Goal: Contribute content

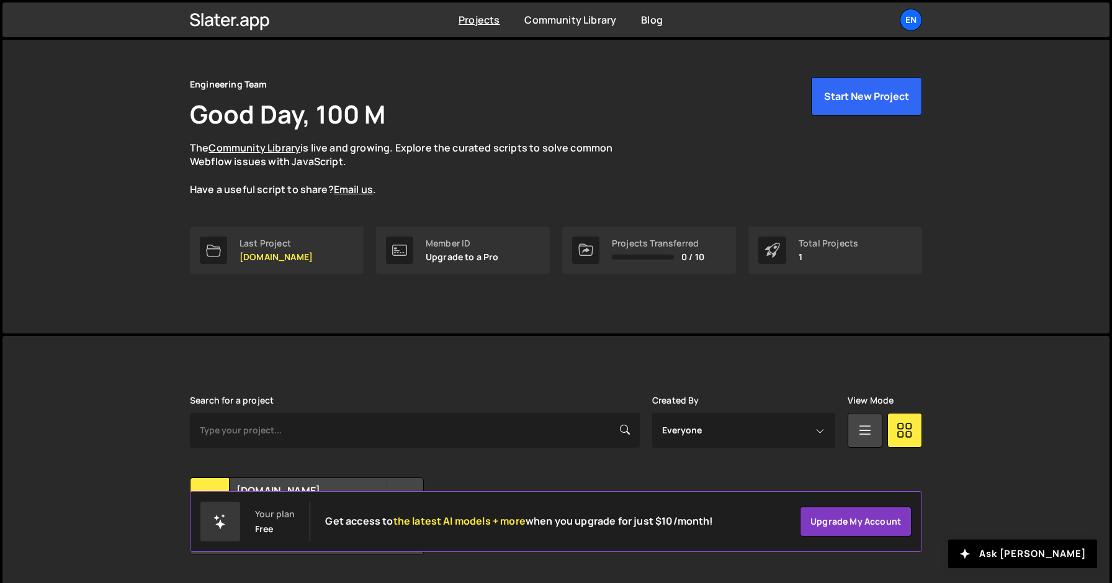
scroll to position [56, 0]
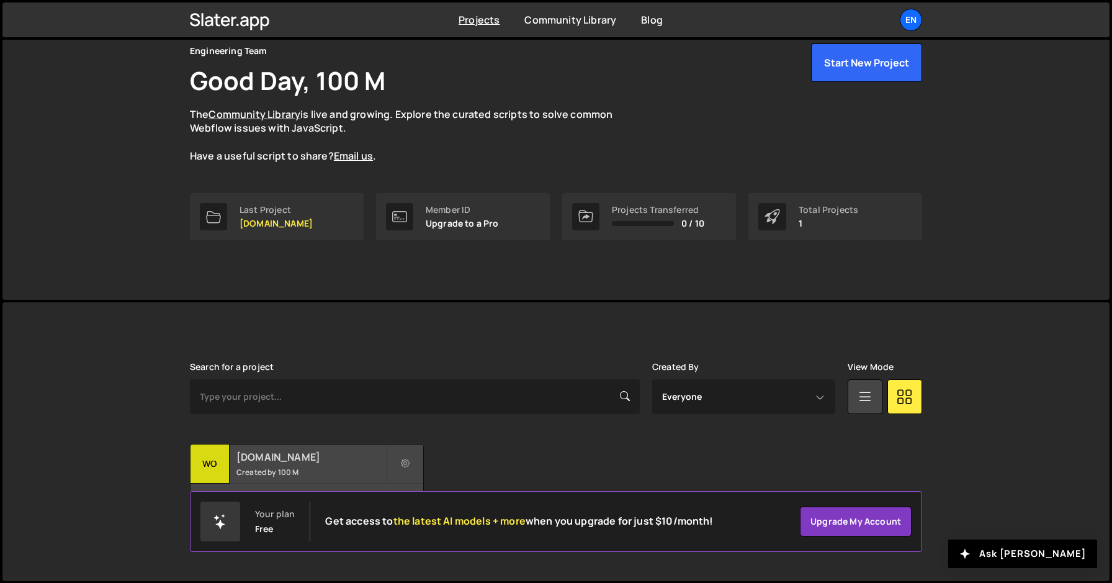
click at [294, 455] on h2 "[DOMAIN_NAME]" at bounding box center [311, 457] width 150 height 14
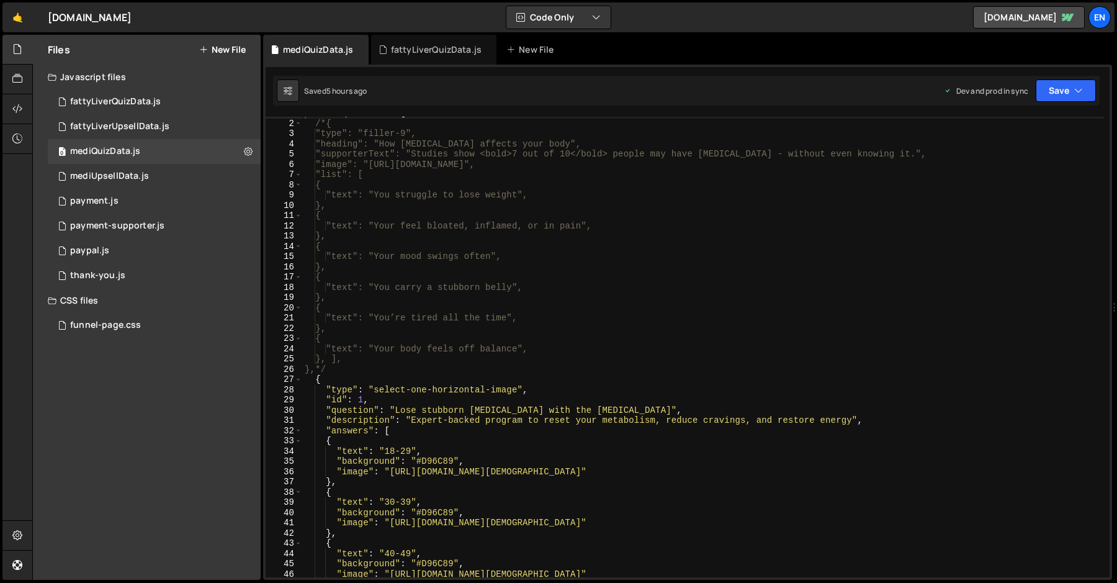
scroll to position [17, 0]
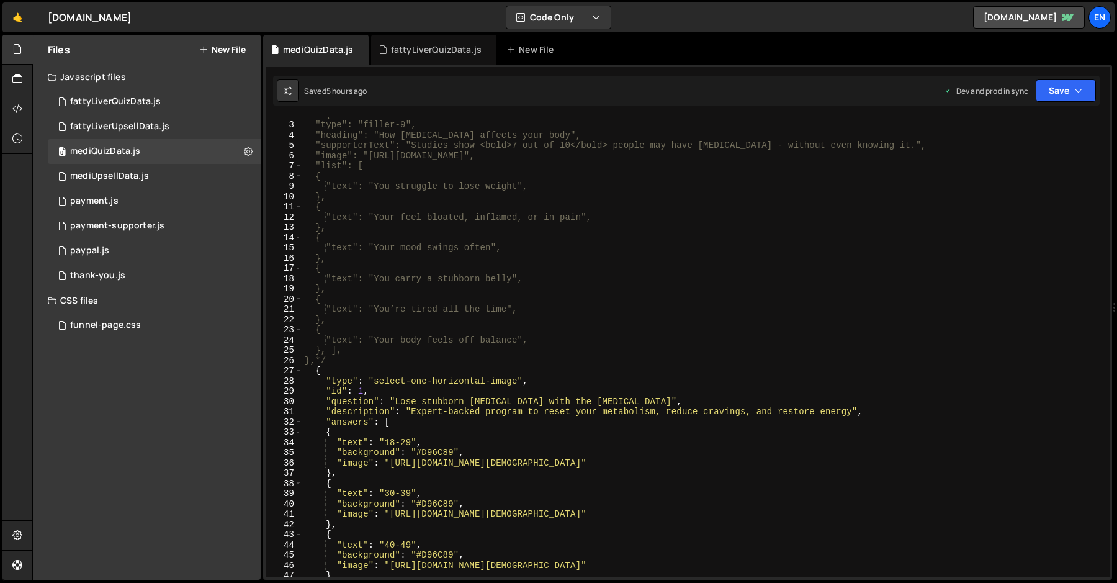
type textarea ""text": "Your body feels off balance","
click at [519, 335] on div "/*{ "type": "filler-9", "heading": "How [MEDICAL_DATA] affects your body", "sup…" at bounding box center [703, 349] width 802 height 481
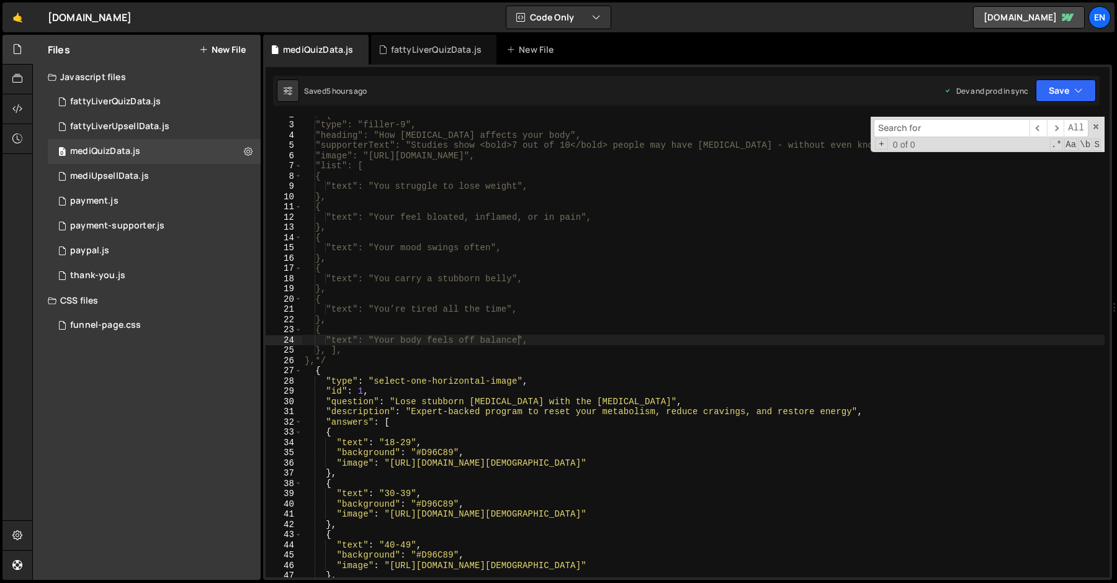
type input "a"
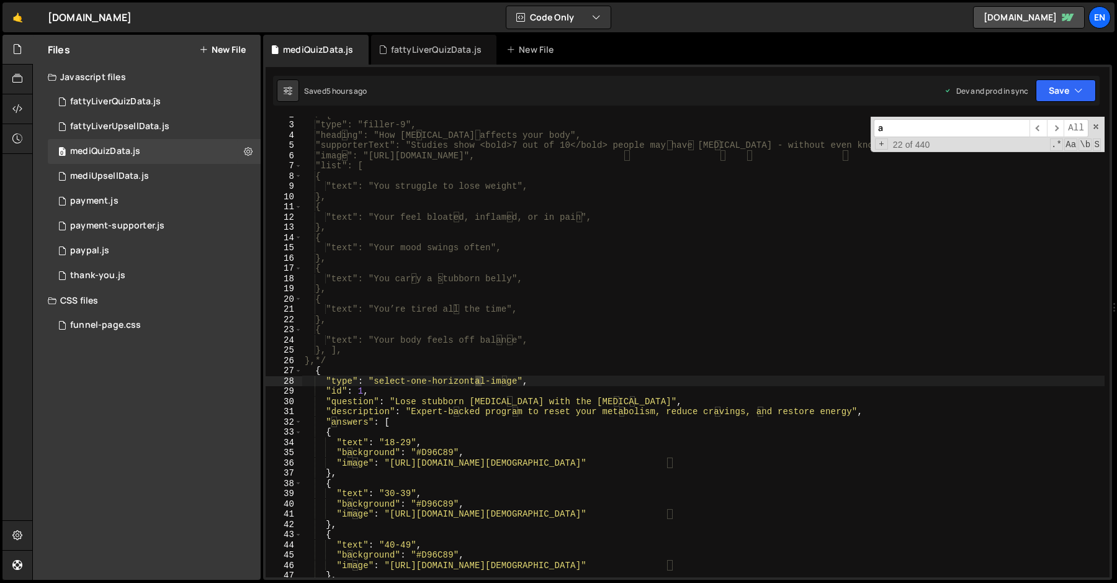
type textarea ""type": "select-one-horizontal-image","
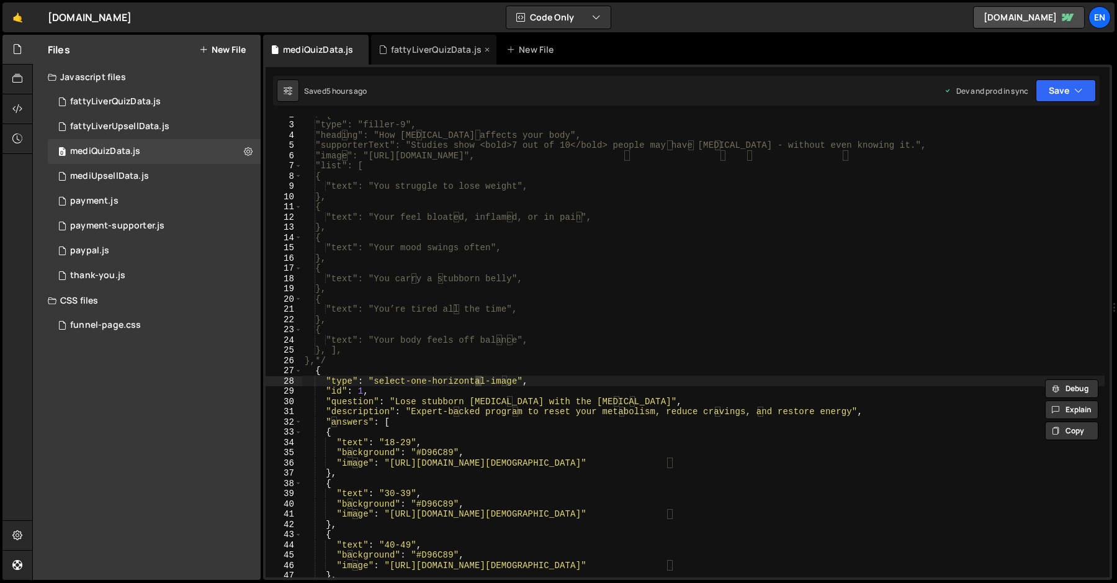
click at [396, 53] on div "fattyLiverQuizData.js" at bounding box center [436, 49] width 91 height 12
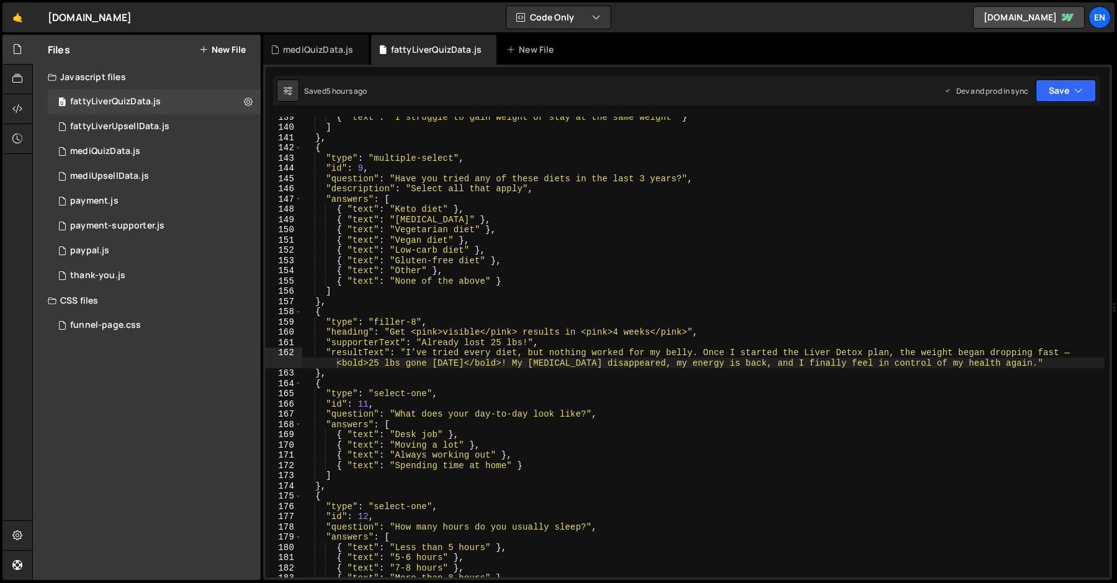
type textarea ""type": "multiple-select","
click at [416, 161] on div "{ "text" : "I struggle to gain weight or stay at the same weight" } ] } , { "ty…" at bounding box center [703, 352] width 802 height 481
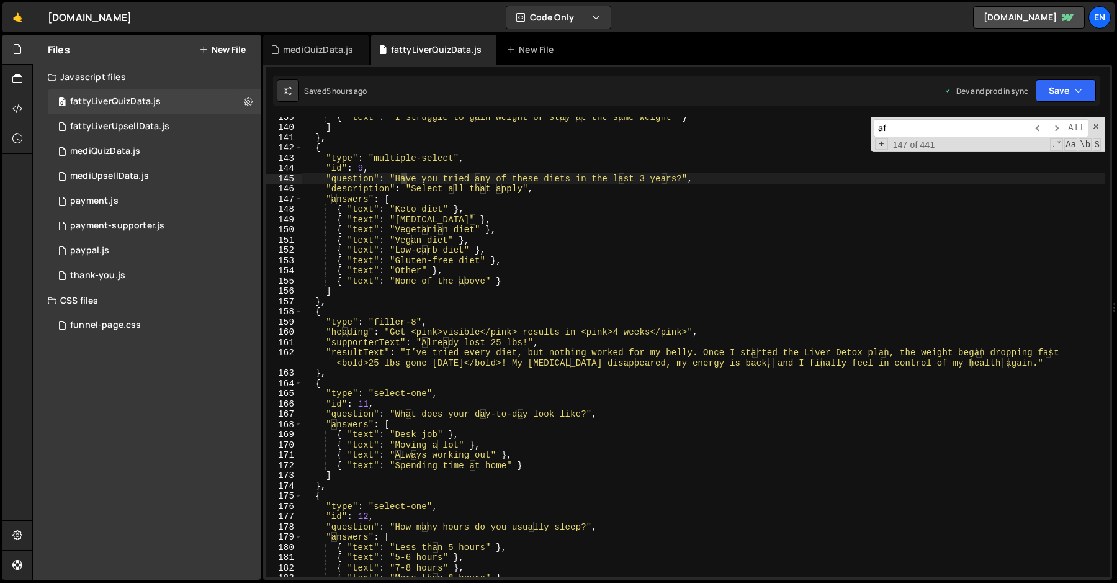
scroll to position [1961, 0]
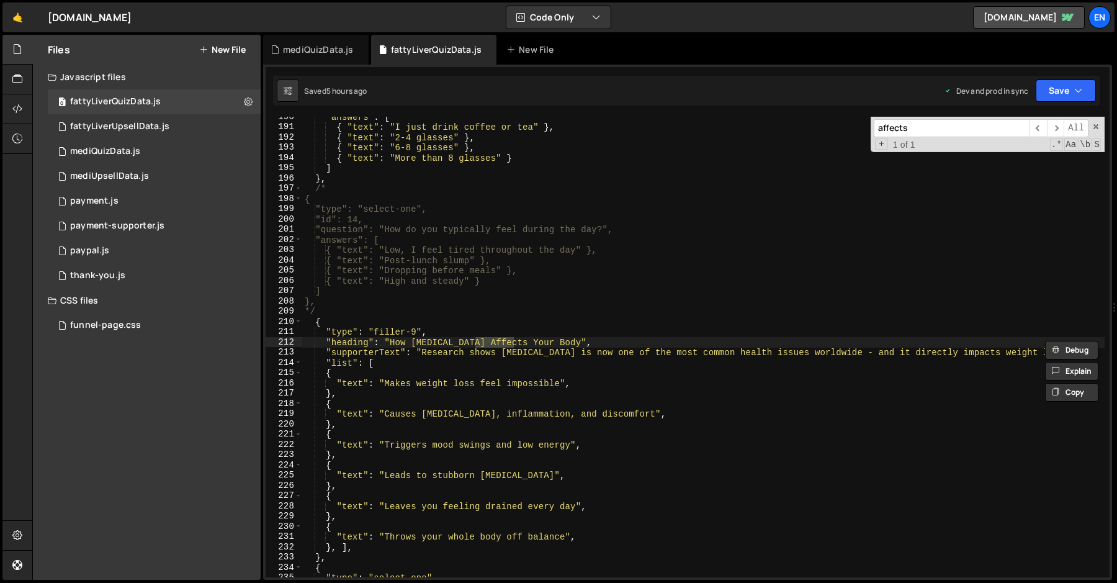
type input "affects"
click at [523, 343] on div ""answers" : [ { "text" : "I just drink coffee or tea" } , { "text" : "2-4 glass…" at bounding box center [703, 352] width 802 height 481
click at [510, 359] on div ""answers" : [ { "text" : "I just drink coffee or tea" } , { "text" : "2-4 glass…" at bounding box center [703, 352] width 802 height 481
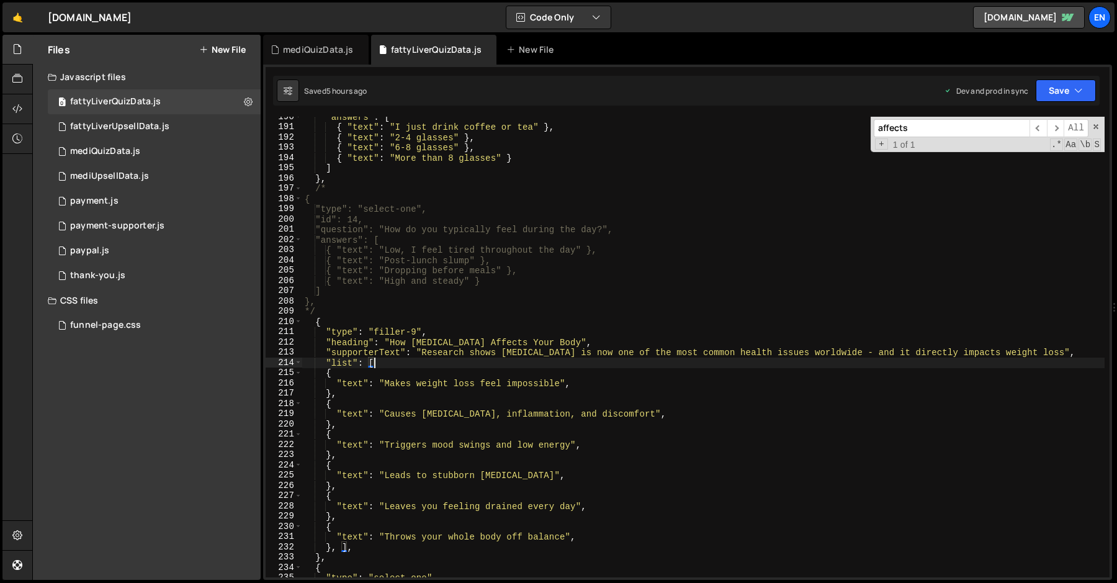
click at [526, 341] on div ""answers" : [ { "text" : "I just drink coffee or tea" } , { "text" : "2-4 glass…" at bounding box center [703, 352] width 802 height 481
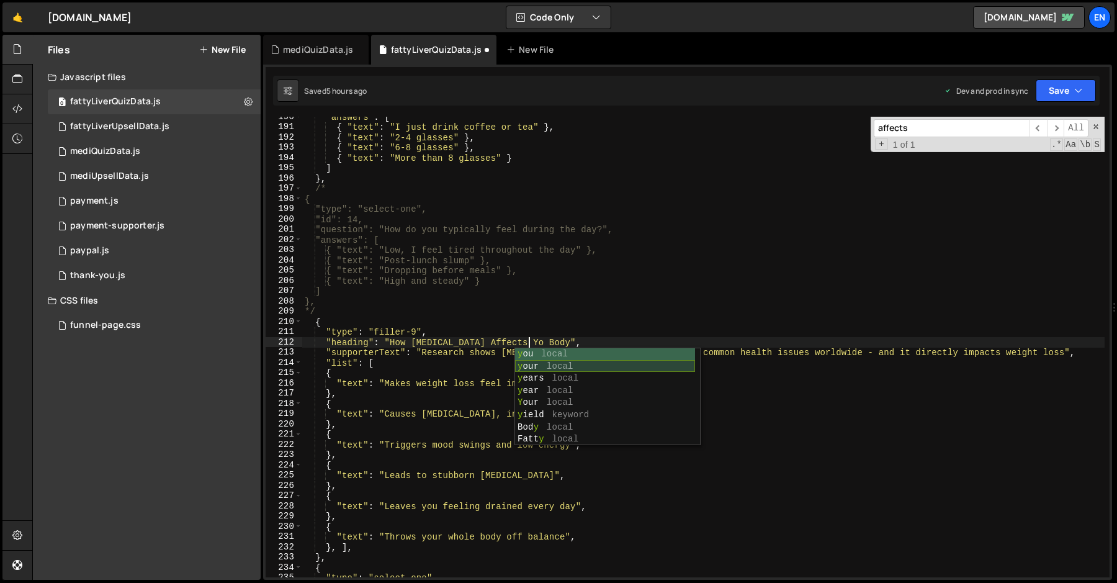
scroll to position [0, 16]
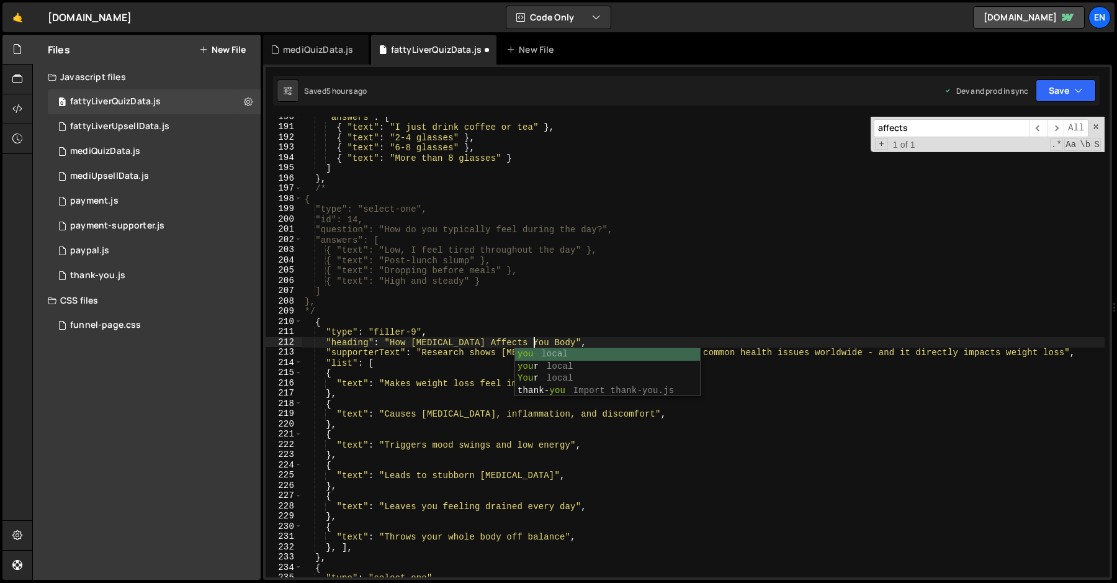
click at [544, 338] on div ""answers" : [ { "text" : "I just drink coffee or tea" } , { "text" : "2-4 glass…" at bounding box center [703, 352] width 802 height 481
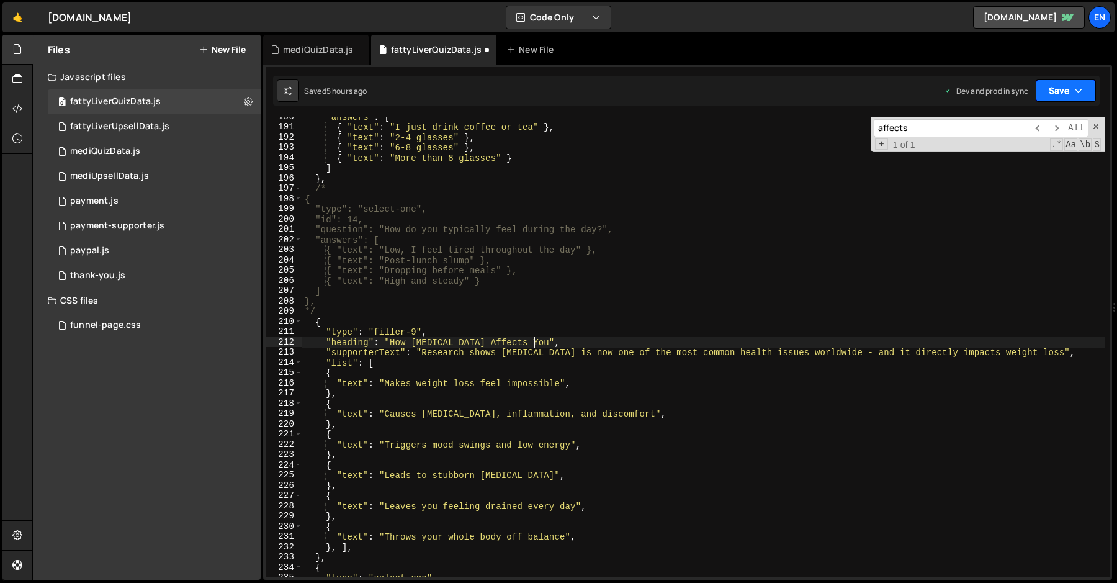
click at [1064, 94] on button "Save" at bounding box center [1066, 90] width 60 height 22
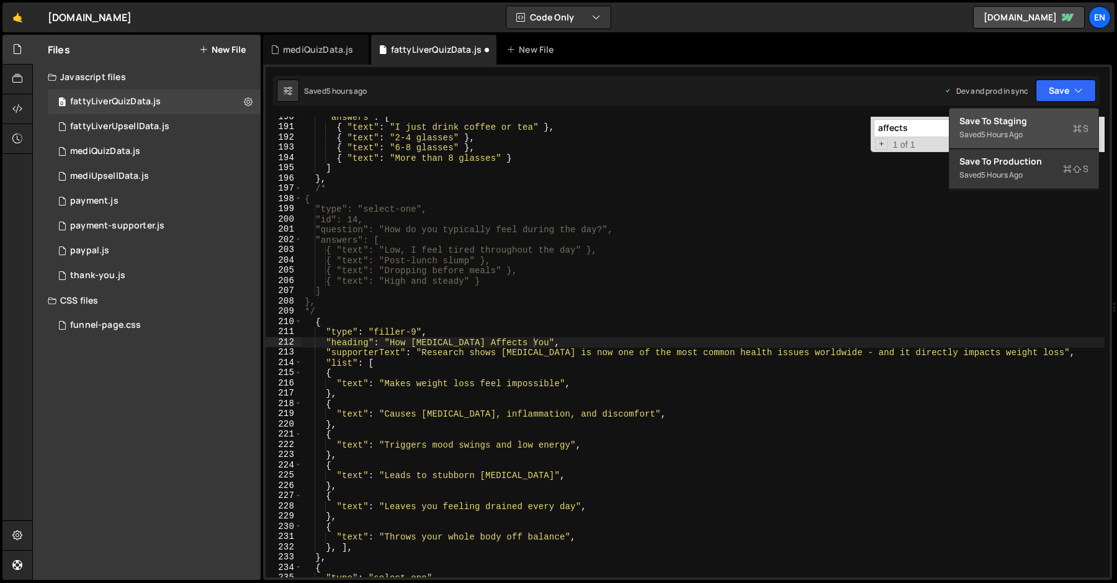
click at [1016, 132] on div "5 hours ago" at bounding box center [1002, 134] width 42 height 11
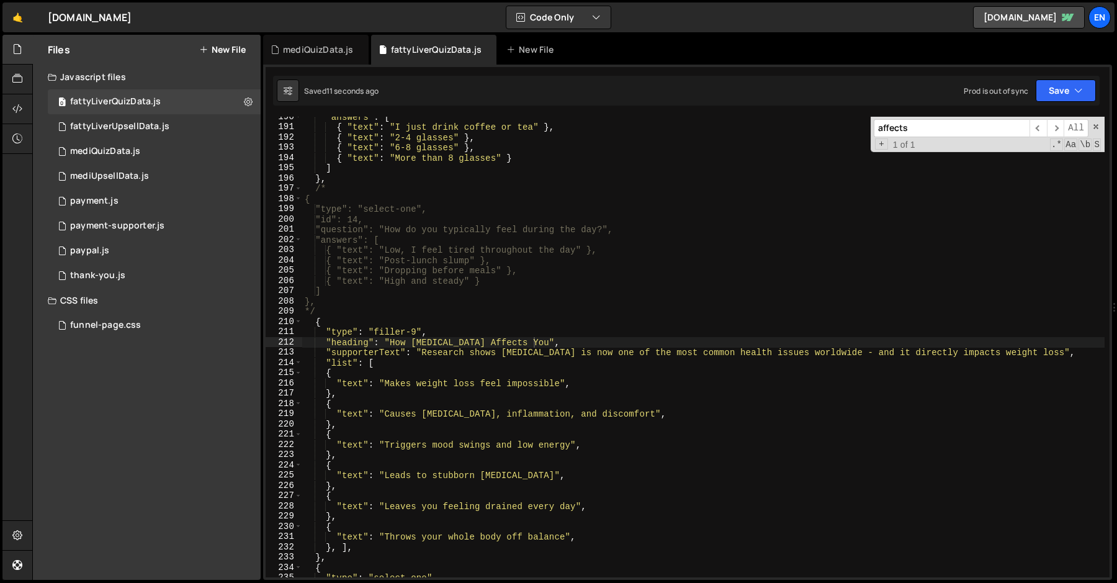
click at [434, 376] on div ""answers" : [ { "text" : "I just drink coffee or tea" } , { "text" : "2-4 glass…" at bounding box center [703, 352] width 802 height 481
drag, startPoint x: 422, startPoint y: 353, endPoint x: 1053, endPoint y: 356, distance: 630.6
click at [1053, 356] on div ""answers" : [ { "text" : "I just drink coffee or tea" } , { "text" : "2-4 glass…" at bounding box center [703, 352] width 802 height 481
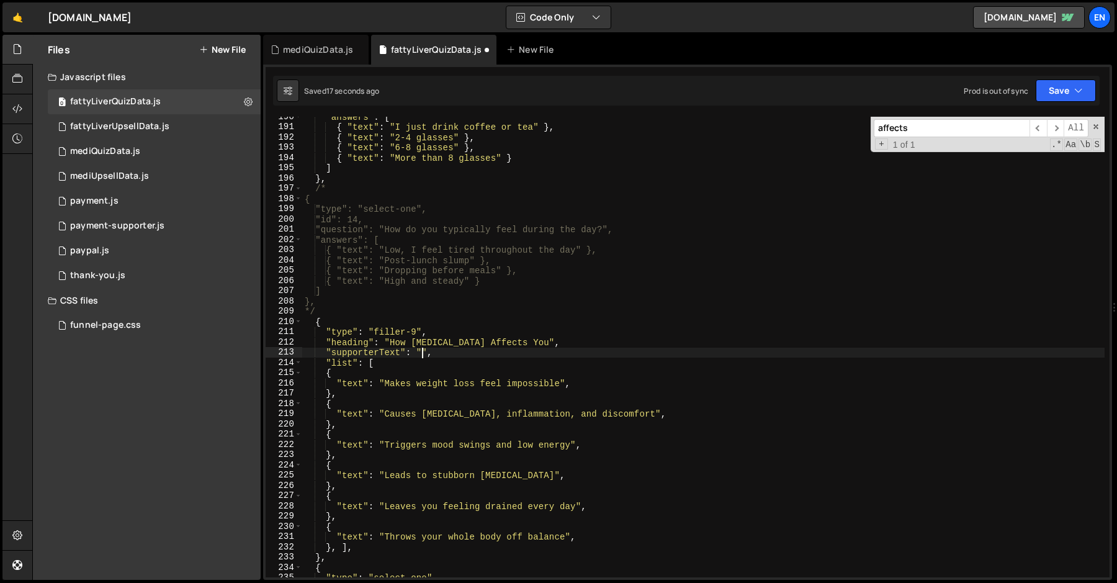
paste textarea
click at [711, 357] on div ""answers" : [ { "text" : "I just drink coffee or tea" } , { "text" : "2-4 glass…" at bounding box center [703, 352] width 802 height 481
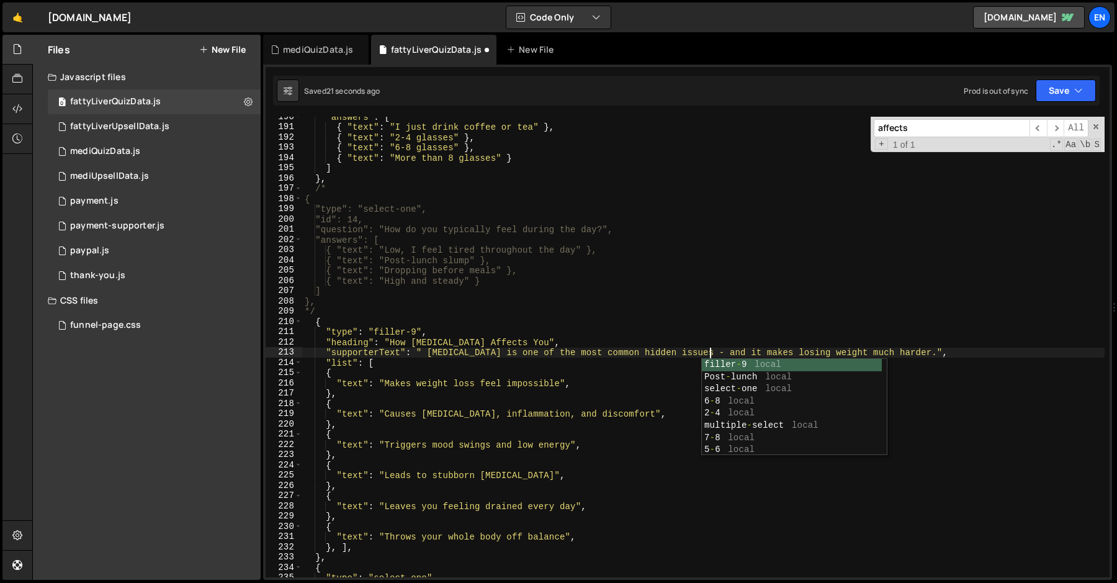
click at [787, 348] on div ""answers" : [ { "text" : "I just drink coffee or tea" } , { "text" : "2-4 glass…" at bounding box center [703, 352] width 802 height 481
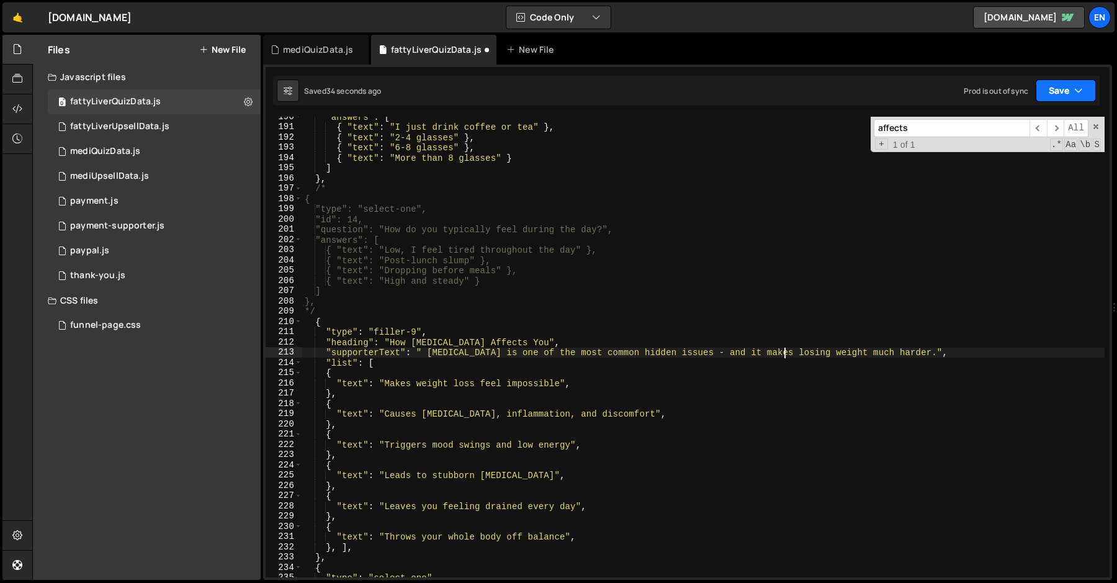
click at [1077, 95] on icon "button" at bounding box center [1078, 90] width 9 height 12
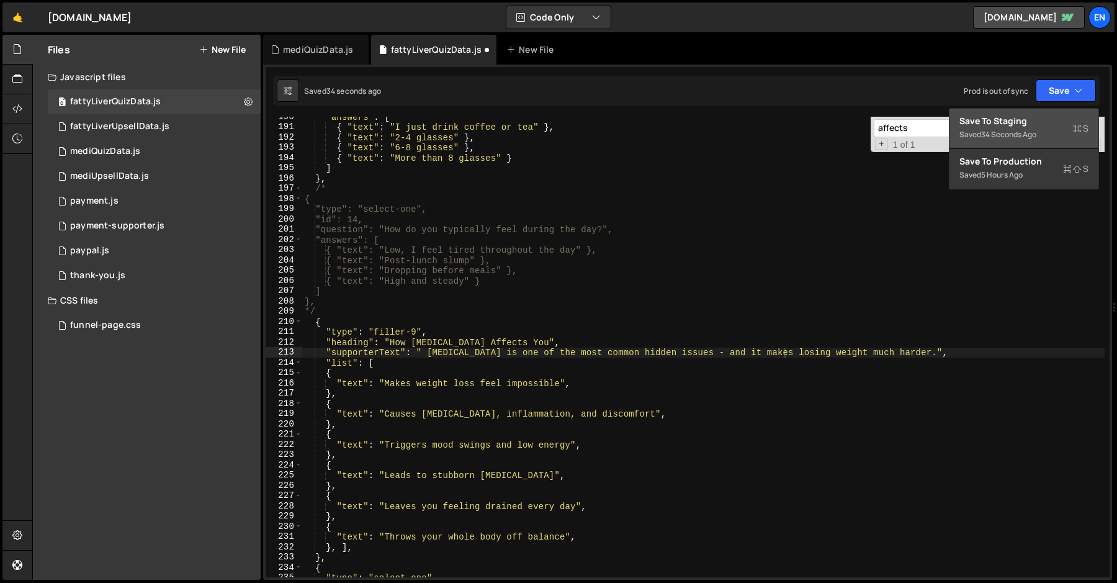
click at [1049, 129] on div "Saved 34 seconds ago" at bounding box center [1024, 134] width 129 height 15
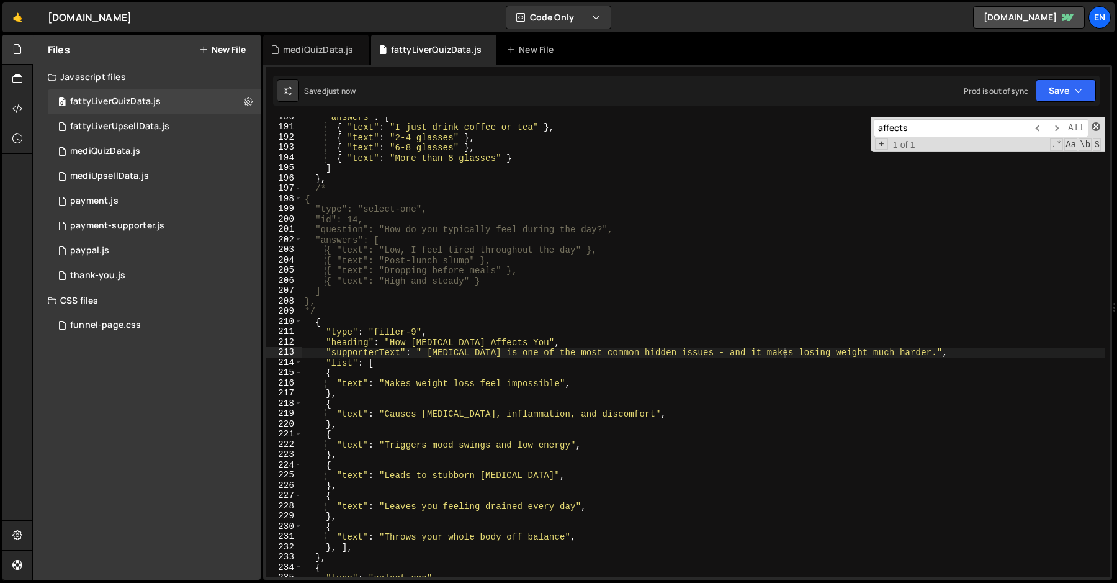
click at [1096, 125] on span at bounding box center [1096, 126] width 9 height 9
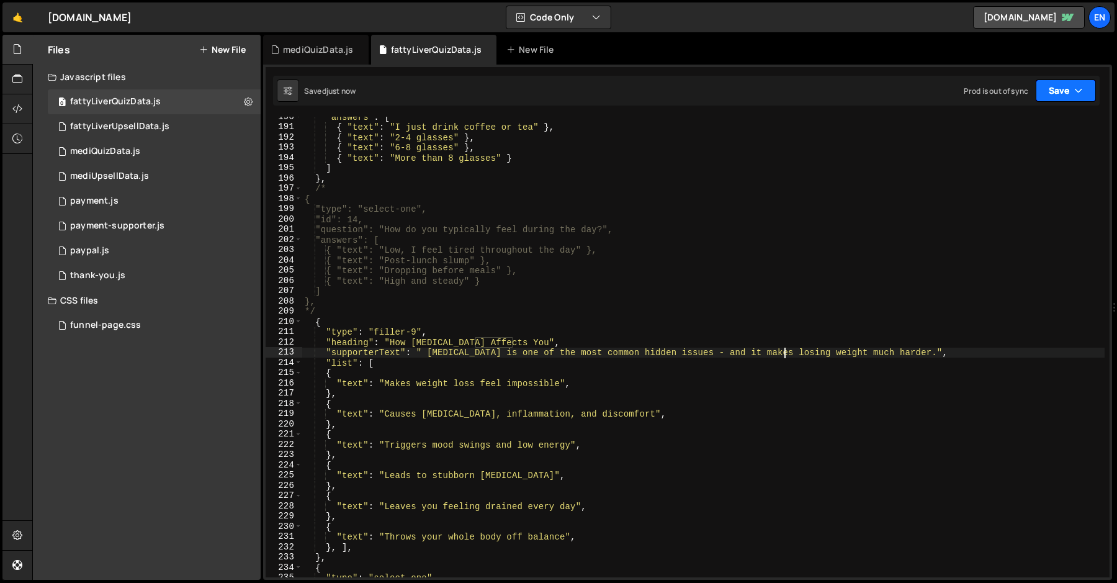
click at [1042, 99] on button "Save" at bounding box center [1066, 90] width 60 height 22
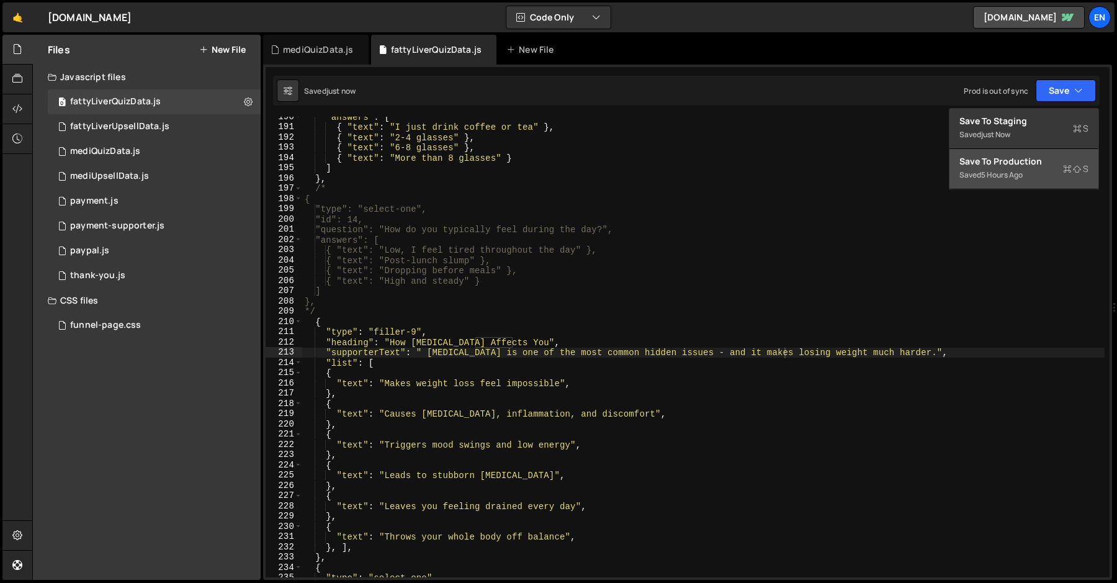
click at [1015, 171] on div "5 hours ago" at bounding box center [1002, 174] width 42 height 11
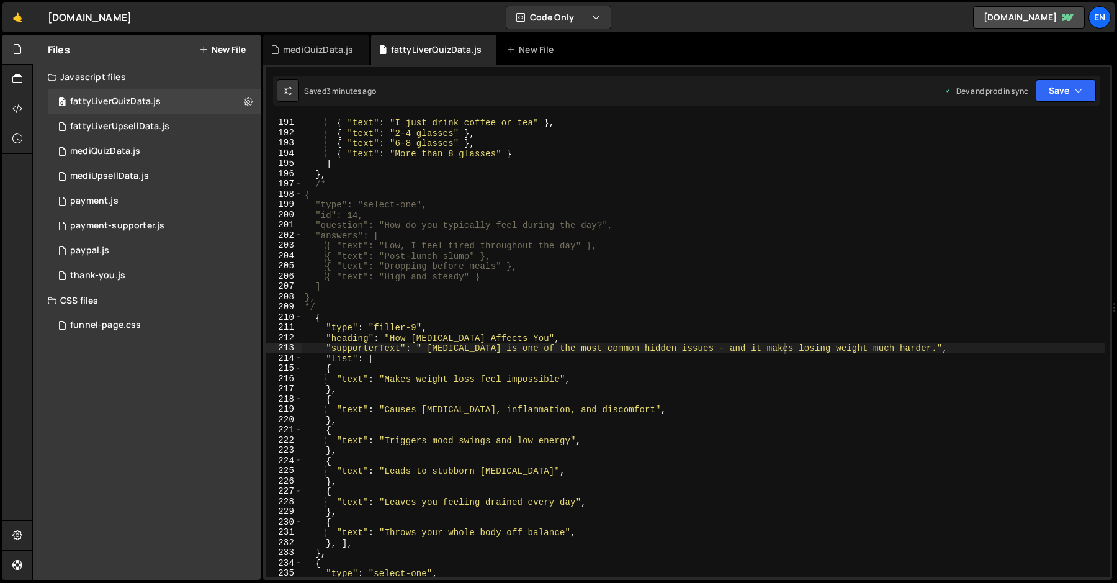
scroll to position [0, 18]
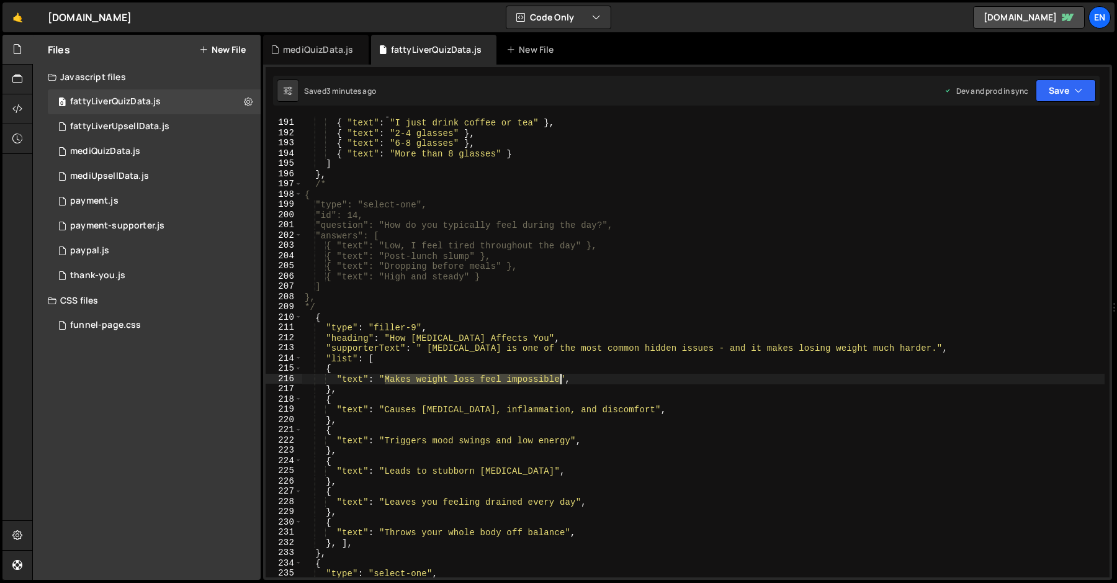
drag, startPoint x: 385, startPoint y: 378, endPoint x: 560, endPoint y: 381, distance: 174.4
click at [560, 381] on div ""answers" : [ { "text" : "I just drink coffee or tea" } , { "text" : "2-4 glass…" at bounding box center [703, 347] width 802 height 481
paste textarea
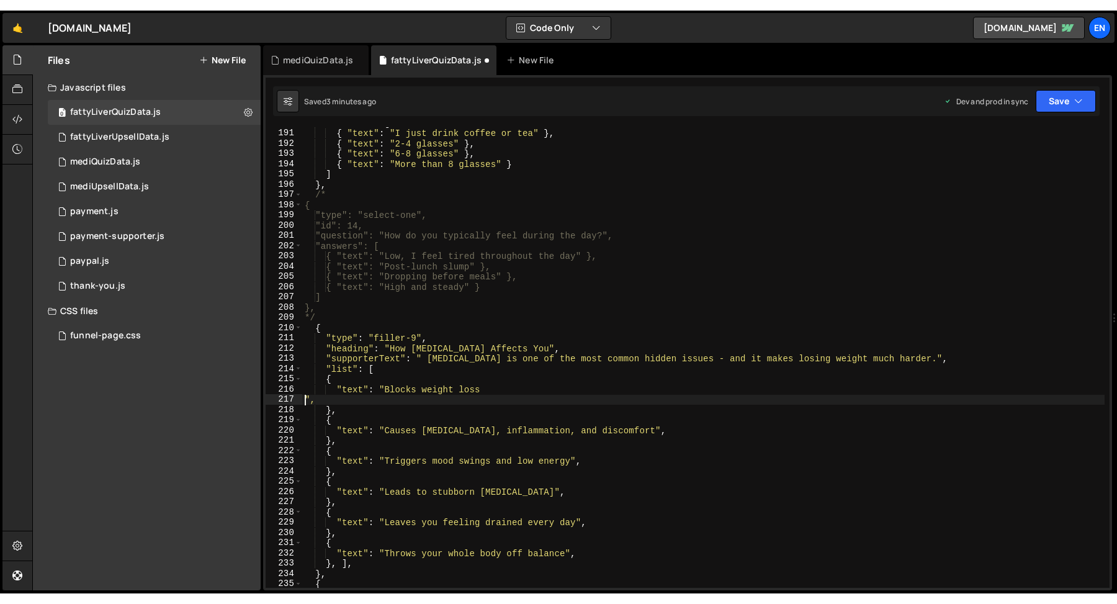
scroll to position [0, 0]
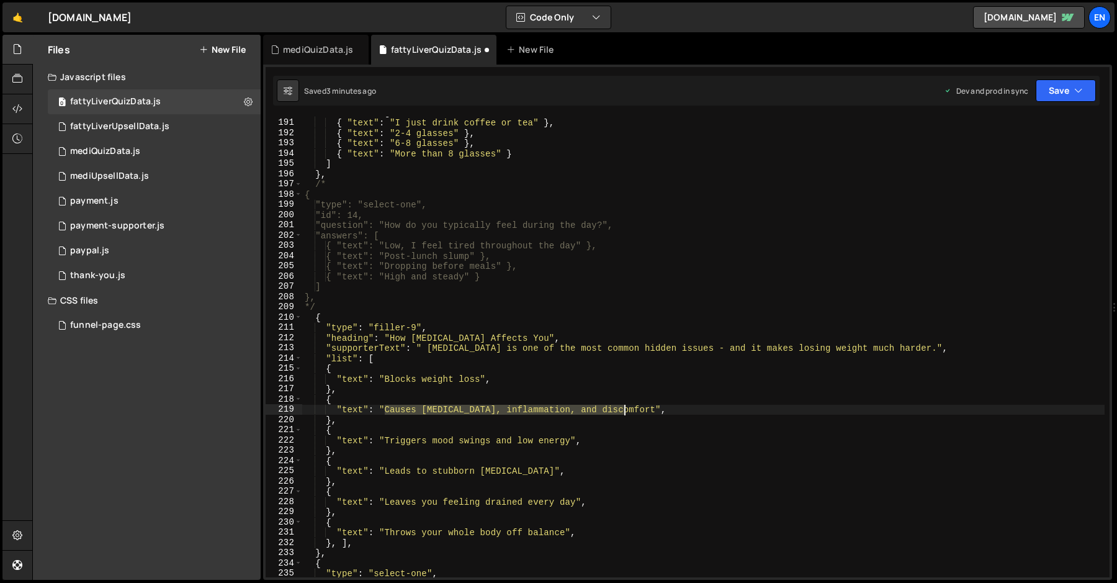
drag, startPoint x: 385, startPoint y: 411, endPoint x: 623, endPoint y: 405, distance: 238.4
click at [623, 405] on div ""answers" : [ { "text" : "I just drink coffee or tea" } , { "text" : "2-4 glass…" at bounding box center [703, 347] width 802 height 481
paste textarea
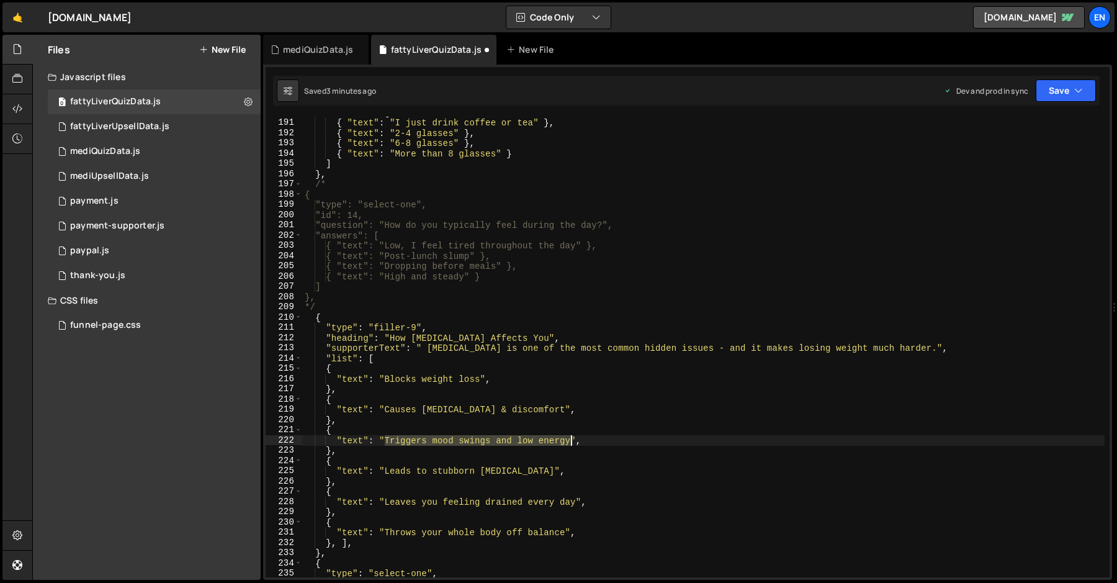
drag, startPoint x: 384, startPoint y: 441, endPoint x: 572, endPoint y: 441, distance: 187.4
click at [572, 441] on div ""answers" : [ { "text" : "I just drink coffee or tea" } , { "text" : "2-4 glass…" at bounding box center [703, 347] width 802 height 481
paste textarea
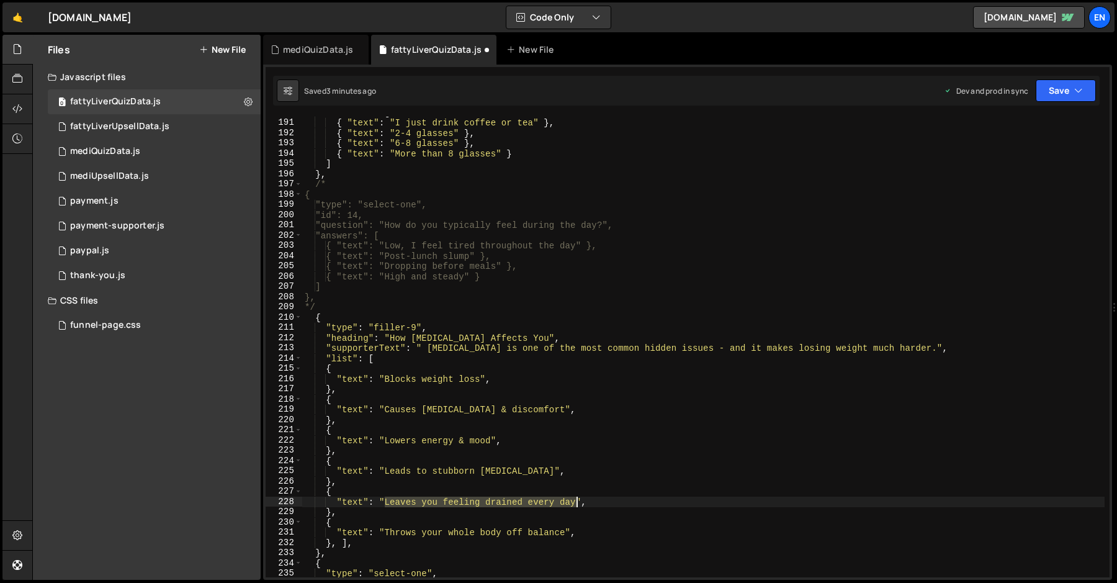
drag, startPoint x: 384, startPoint y: 503, endPoint x: 576, endPoint y: 506, distance: 192.4
click at [576, 506] on div ""answers" : [ { "text" : "I just drink coffee or tea" } , { "text" : "2-4 glass…" at bounding box center [703, 347] width 802 height 481
paste textarea
click at [382, 532] on div ""answers" : [ { "text" : "I just drink coffee or tea" } , { "text" : "2-4 glass…" at bounding box center [703, 347] width 802 height 481
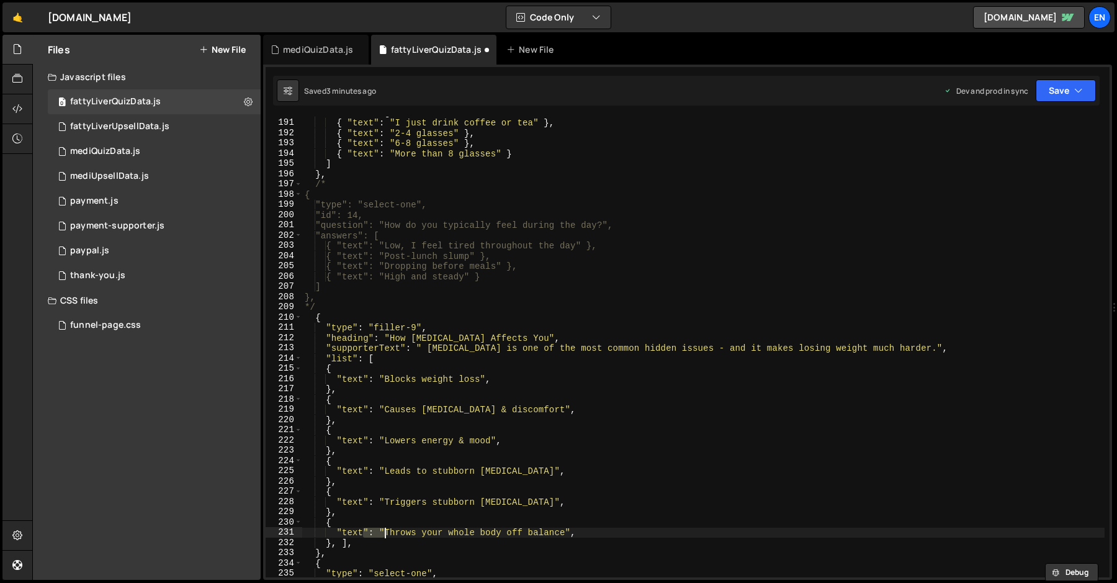
click at [352, 523] on div ""answers" : [ { "text" : "I just drink coffee or tea" } , { "text" : "2-4 glass…" at bounding box center [703, 347] width 802 height 481
drag, startPoint x: 382, startPoint y: 533, endPoint x: 565, endPoint y: 534, distance: 183.1
click at [565, 534] on div ""answers" : [ { "text" : "I just drink coffee or tea" } , { "text" : "2-4 glass…" at bounding box center [703, 347] width 802 height 481
paste textarea
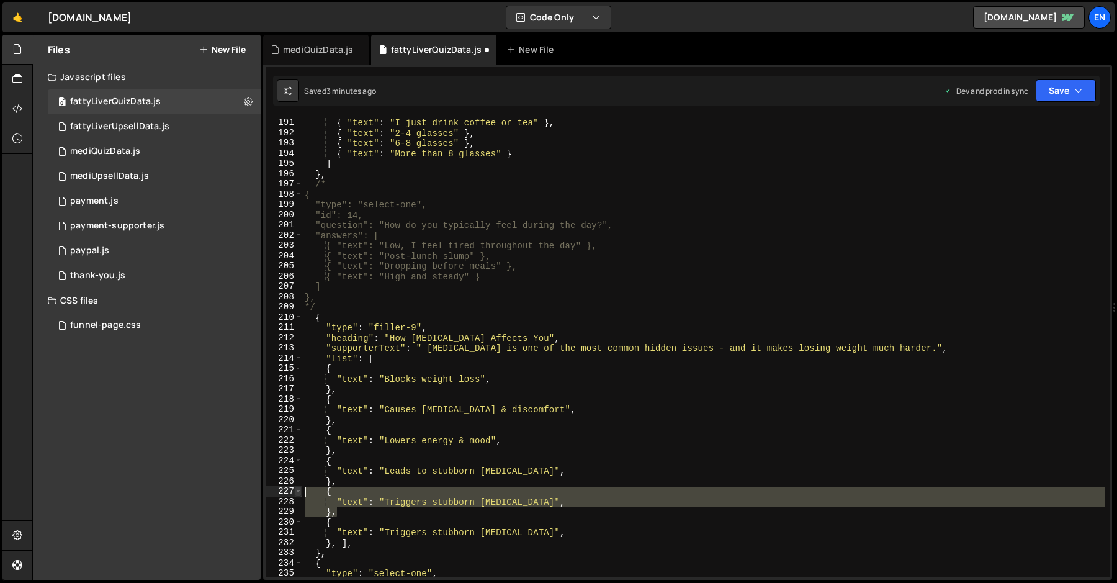
drag, startPoint x: 347, startPoint y: 513, endPoint x: 300, endPoint y: 491, distance: 51.4
click at [300, 491] on div ""text": "Triggers stubborn [MEDICAL_DATA]", 190 191 192 193 194 195 196 197 198…" at bounding box center [688, 347] width 844 height 461
type textarea "{ "text": "Triggers stubborn [MEDICAL_DATA]","
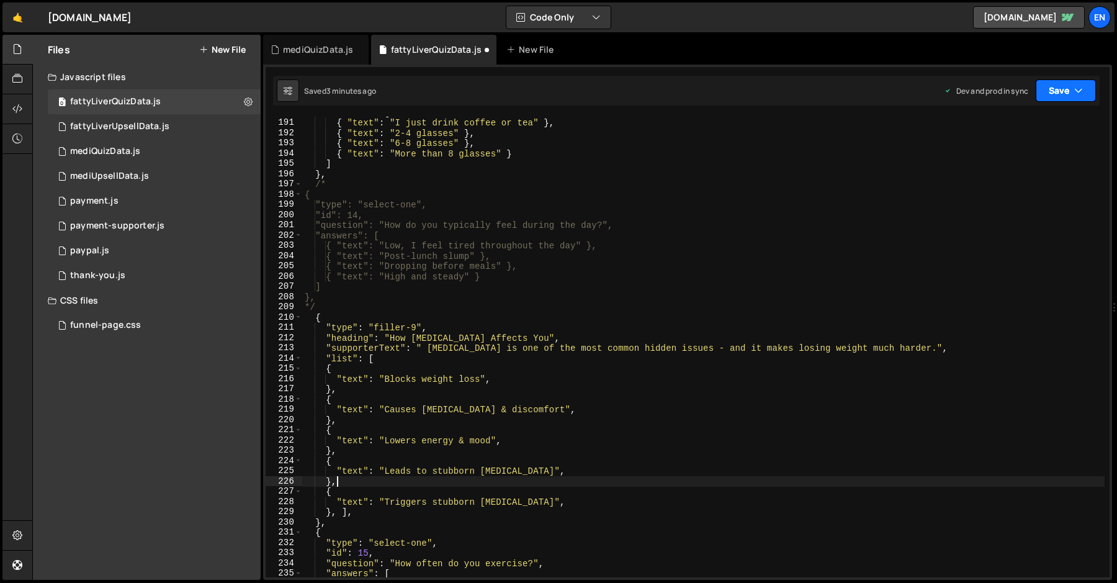
click at [1087, 84] on button "Save" at bounding box center [1066, 90] width 60 height 22
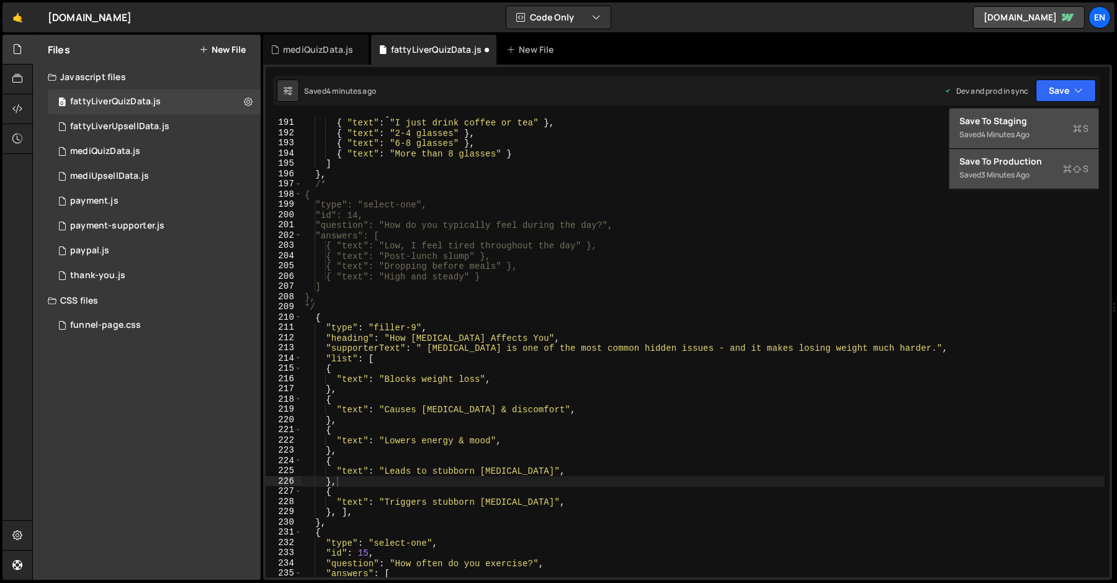
click at [1037, 134] on div "Saved 4 minutes ago" at bounding box center [1024, 134] width 129 height 15
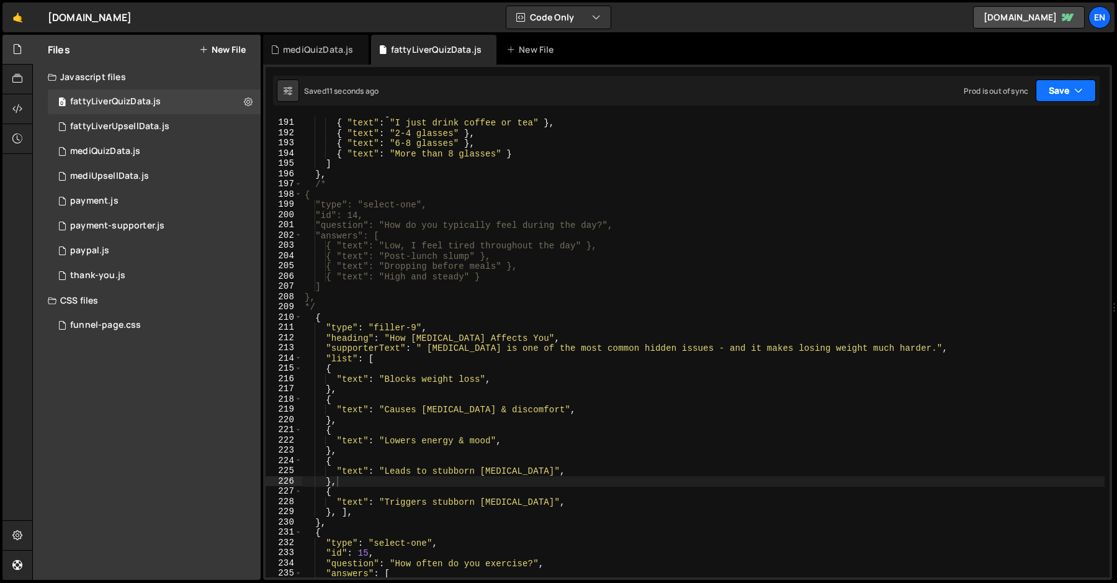
click at [1066, 89] on button "Save" at bounding box center [1066, 90] width 60 height 22
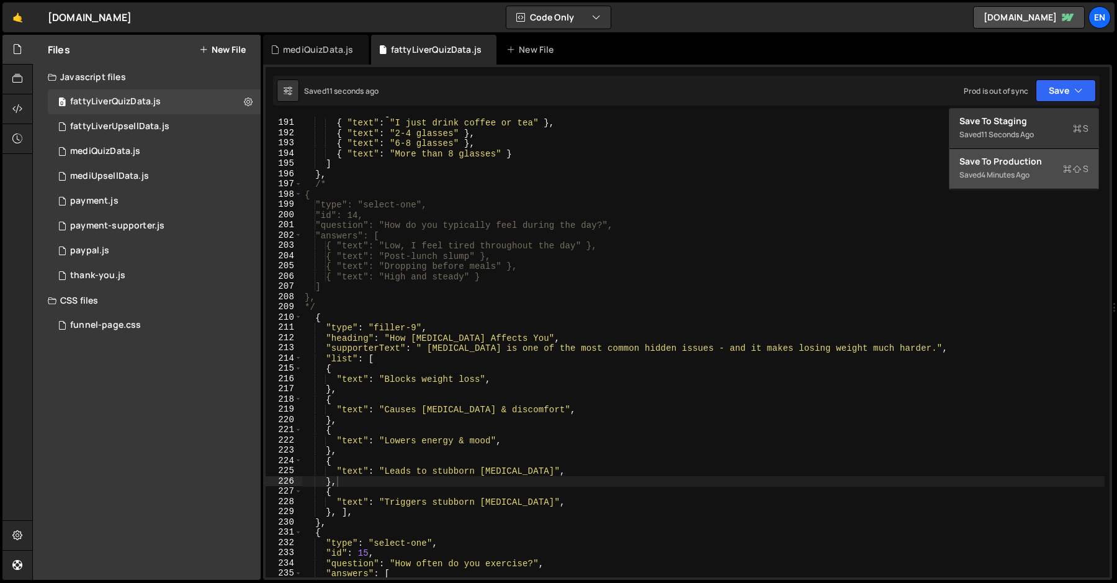
click at [1004, 172] on div "4 minutes ago" at bounding box center [1005, 174] width 48 height 11
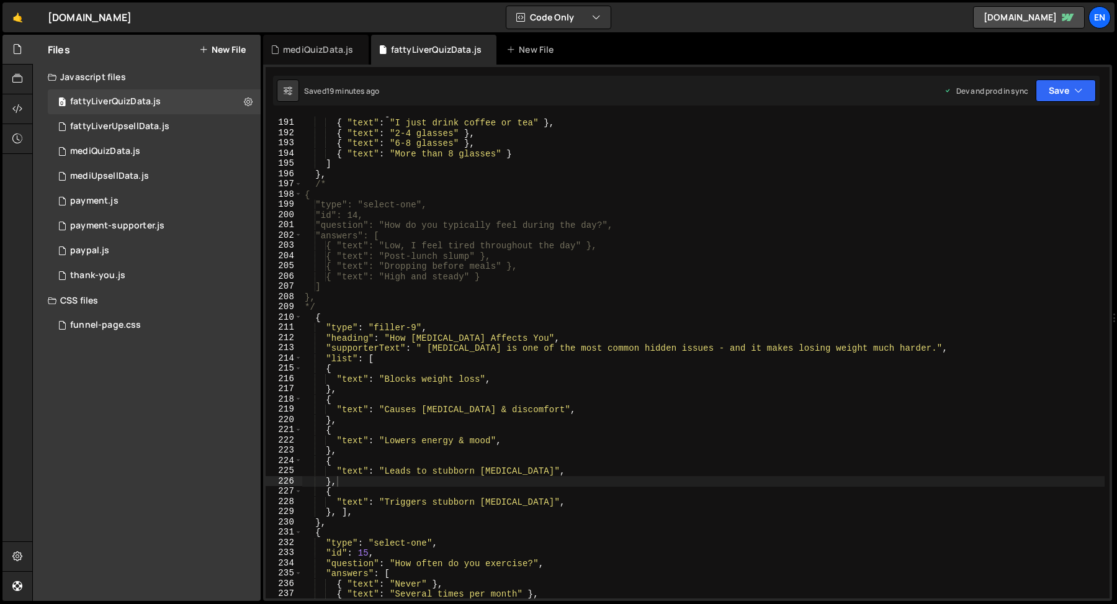
type textarea ""id": 14,"
click at [459, 220] on div ""answers" : [ { "text" : "I just drink coffee or tea" } , { "text" : "2-4 glass…" at bounding box center [703, 358] width 802 height 502
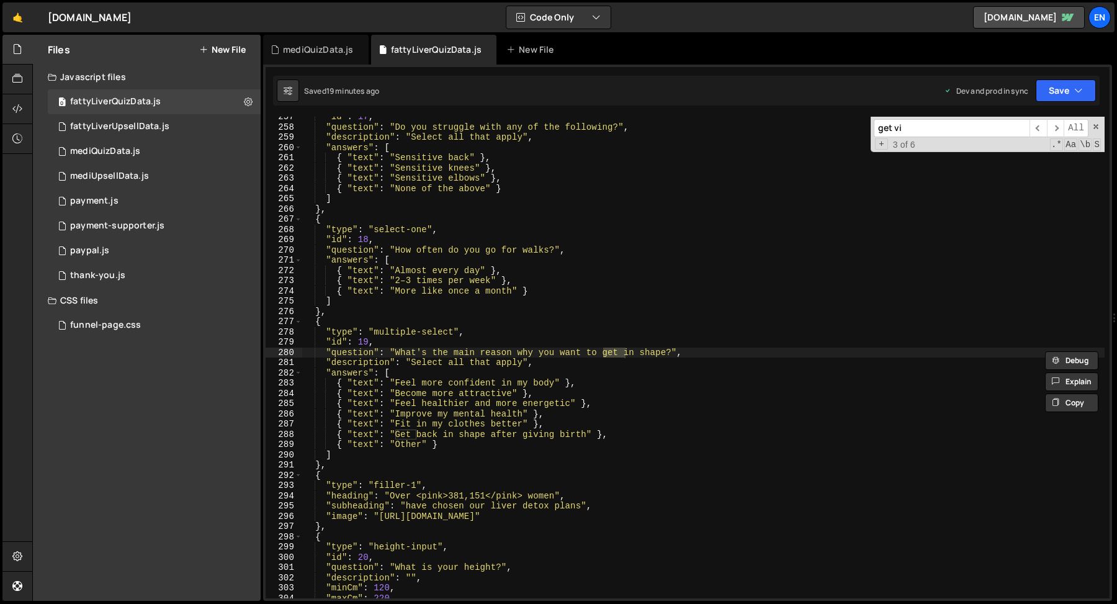
scroll to position [4306, 0]
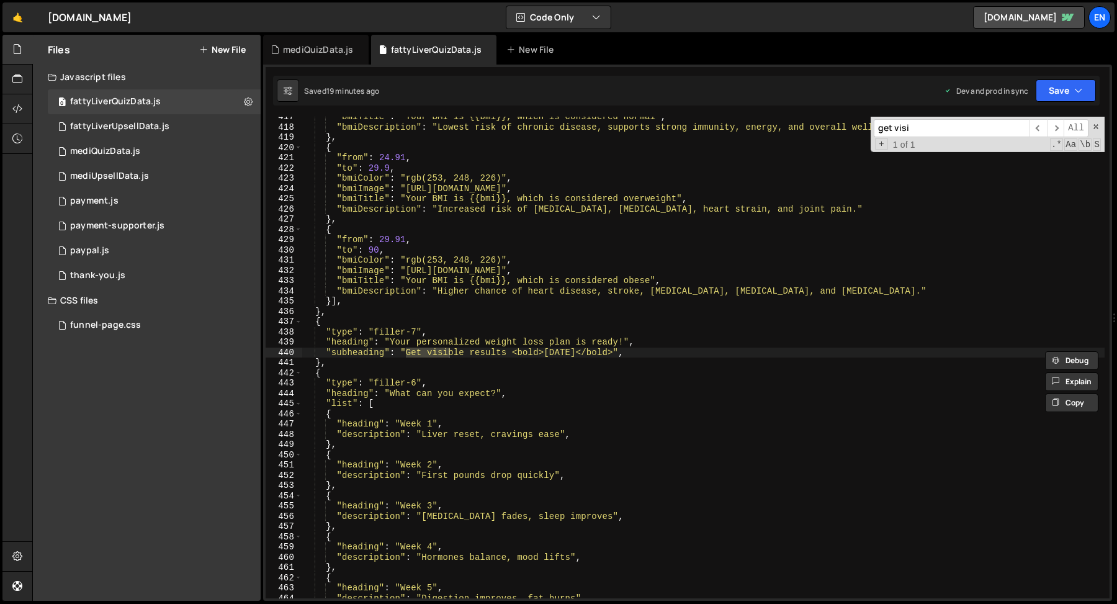
type input "get visi"
type textarea ""subheading": "Get visible results <bold>[DATE]</bold>","
click at [490, 354] on div ""bmiTitle" : "Your BMI is {{bmi}}, which is considered normal" , "bmiDescriptio…" at bounding box center [703, 363] width 802 height 502
click at [939, 128] on input "get visi" at bounding box center [952, 128] width 156 height 18
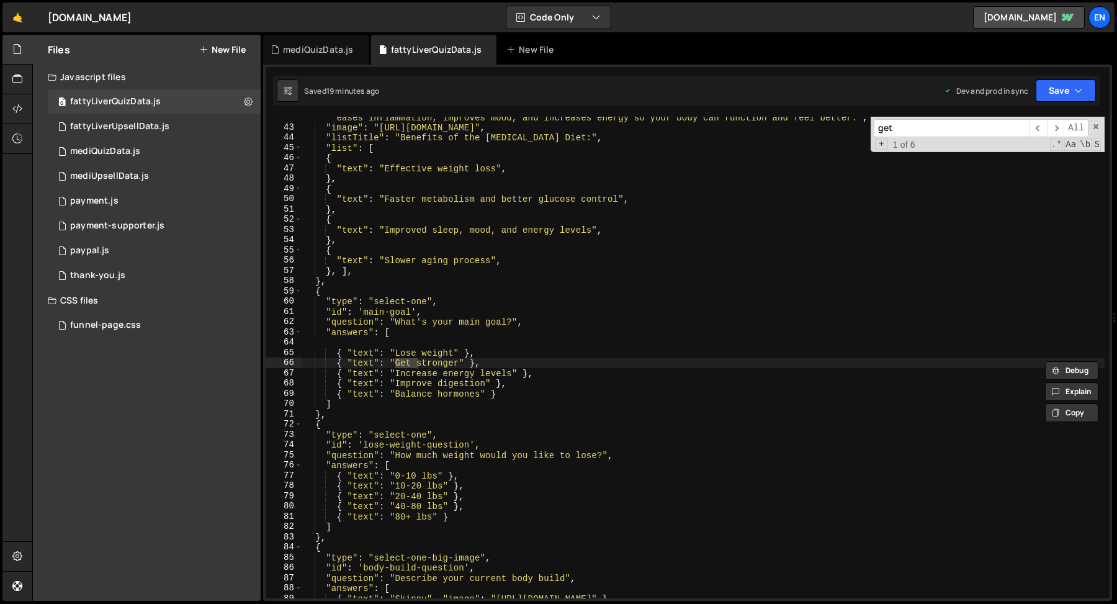
scroll to position [1408, 0]
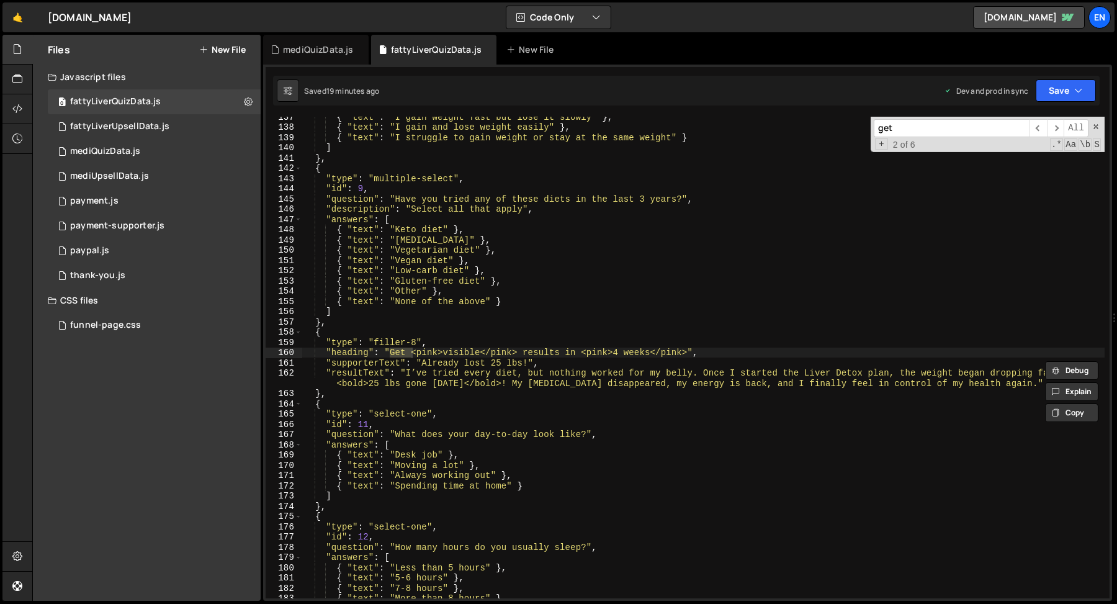
type input "get"
click at [410, 362] on div "{ "text" : "I gain weight fast but lose it slowly" } , { "text" : "I gain and l…" at bounding box center [703, 363] width 802 height 502
drag, startPoint x: 413, startPoint y: 351, endPoint x: 443, endPoint y: 352, distance: 30.4
click at [443, 352] on div "{ "text" : "I gain weight fast but lose it slowly" } , { "text" : "I gain and l…" at bounding box center [703, 363] width 802 height 502
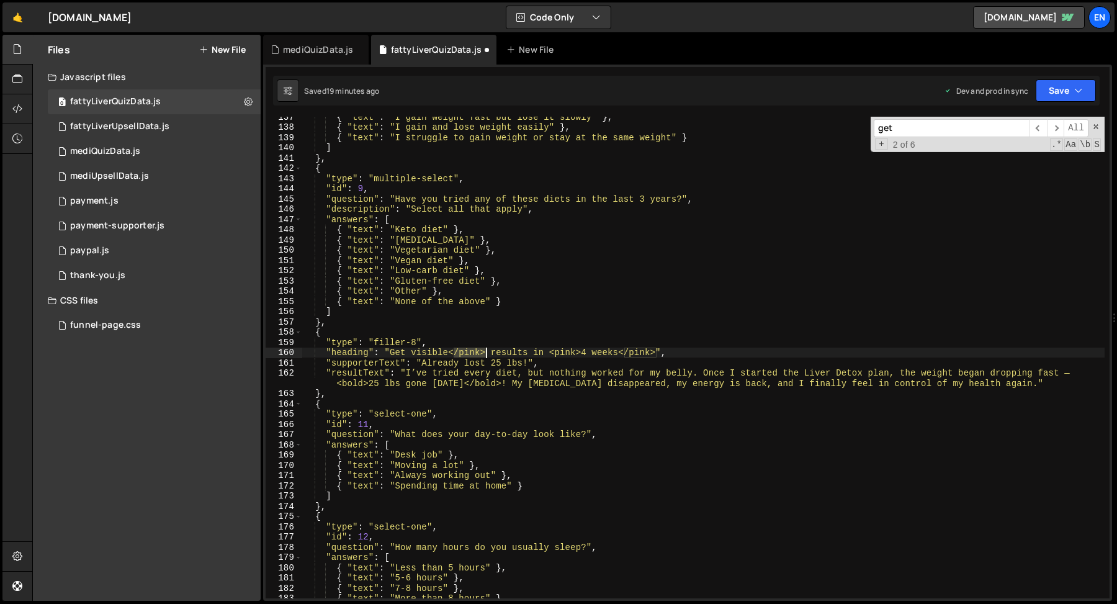
drag, startPoint x: 457, startPoint y: 355, endPoint x: 489, endPoint y: 356, distance: 32.3
click at [488, 356] on div "{ "text" : "I gain weight fast but lose it slowly" } , { "text" : "I gain and l…" at bounding box center [703, 363] width 802 height 502
drag, startPoint x: 515, startPoint y: 353, endPoint x: 542, endPoint y: 354, distance: 27.3
click at [542, 354] on div "{ "text" : "I gain weight fast but lose it slowly" } , { "text" : "I gain and l…" at bounding box center [703, 363] width 802 height 502
drag, startPoint x: 555, startPoint y: 356, endPoint x: 585, endPoint y: 356, distance: 29.8
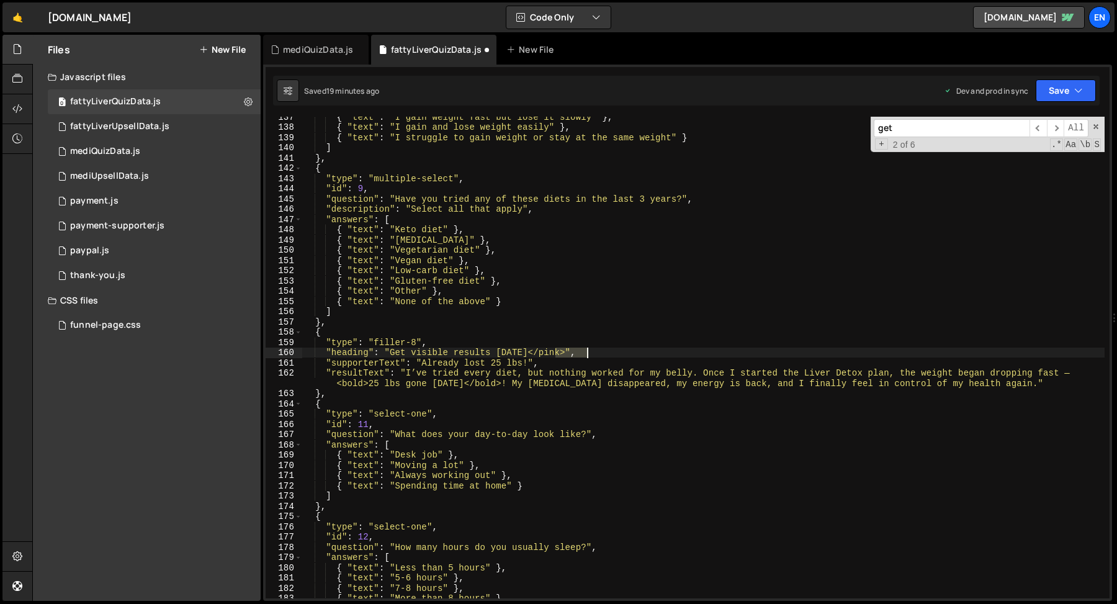
click at [585, 356] on div "{ "text" : "I gain weight fast but lose it slowly" } , { "text" : "I gain and l…" at bounding box center [703, 363] width 802 height 502
type textarea ""heading": "Get visible results [DATE]","
click at [1074, 91] on button "Save" at bounding box center [1066, 90] width 60 height 22
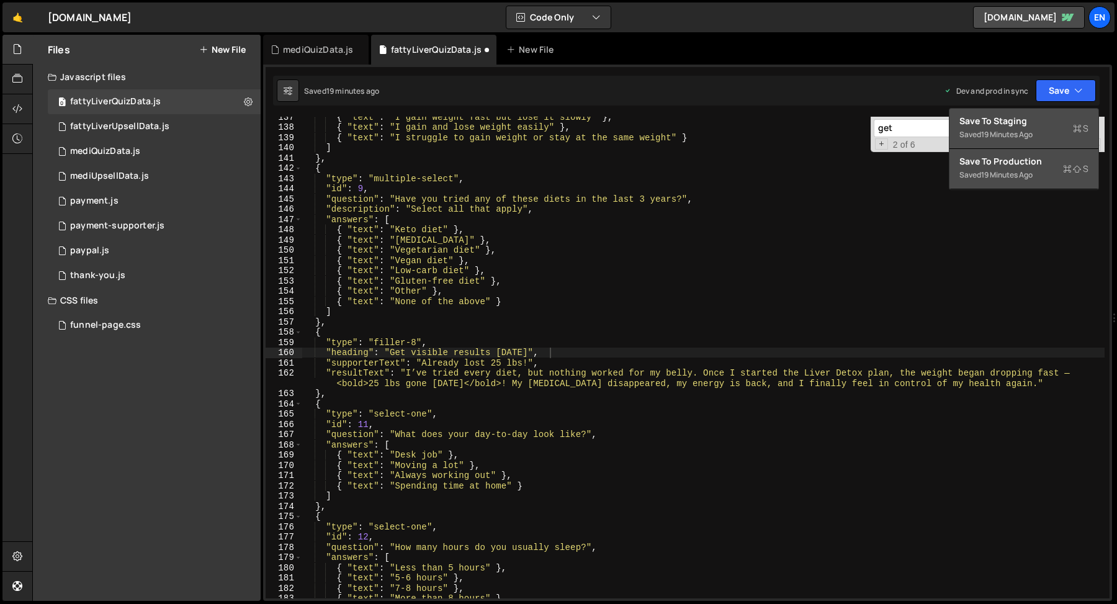
click at [1044, 125] on div "Save to Staging S" at bounding box center [1024, 121] width 129 height 12
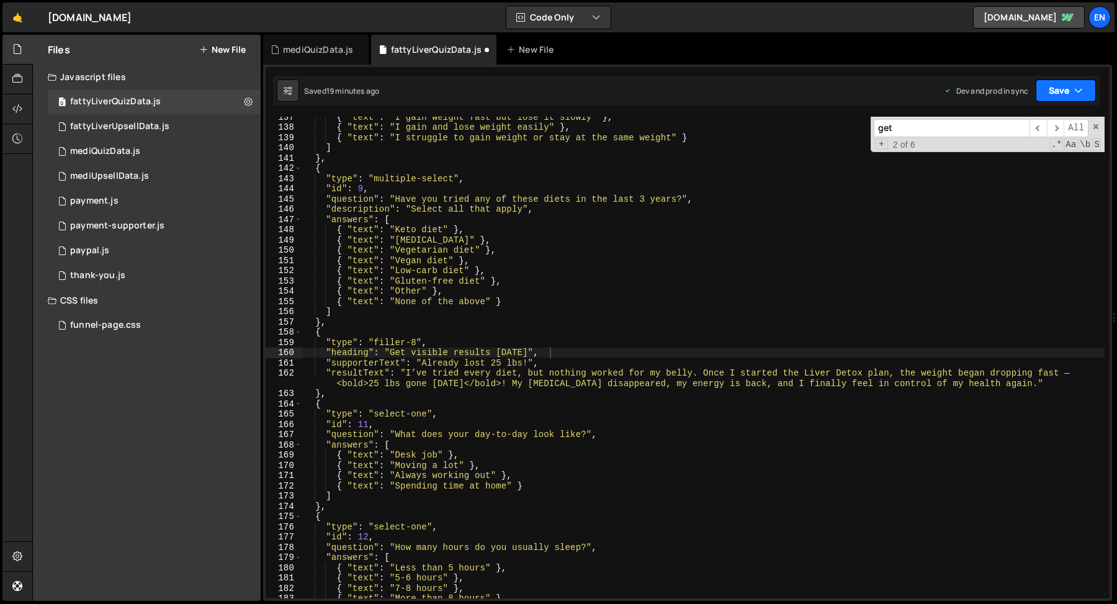
click at [1047, 100] on button "Save" at bounding box center [1066, 90] width 60 height 22
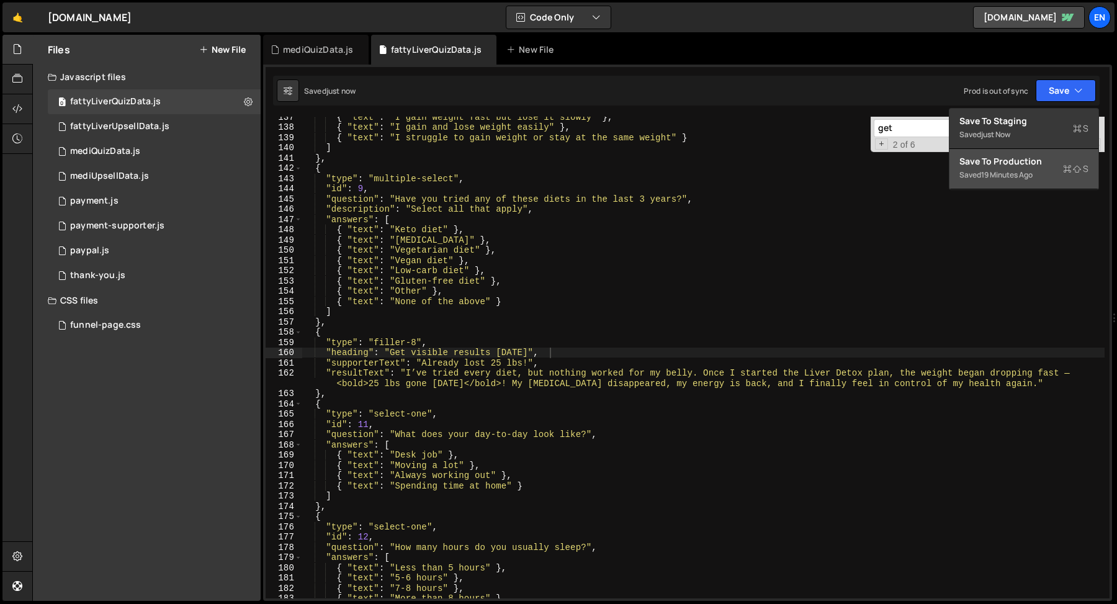
click at [1036, 174] on div "Saved 19 minutes ago" at bounding box center [1024, 175] width 129 height 15
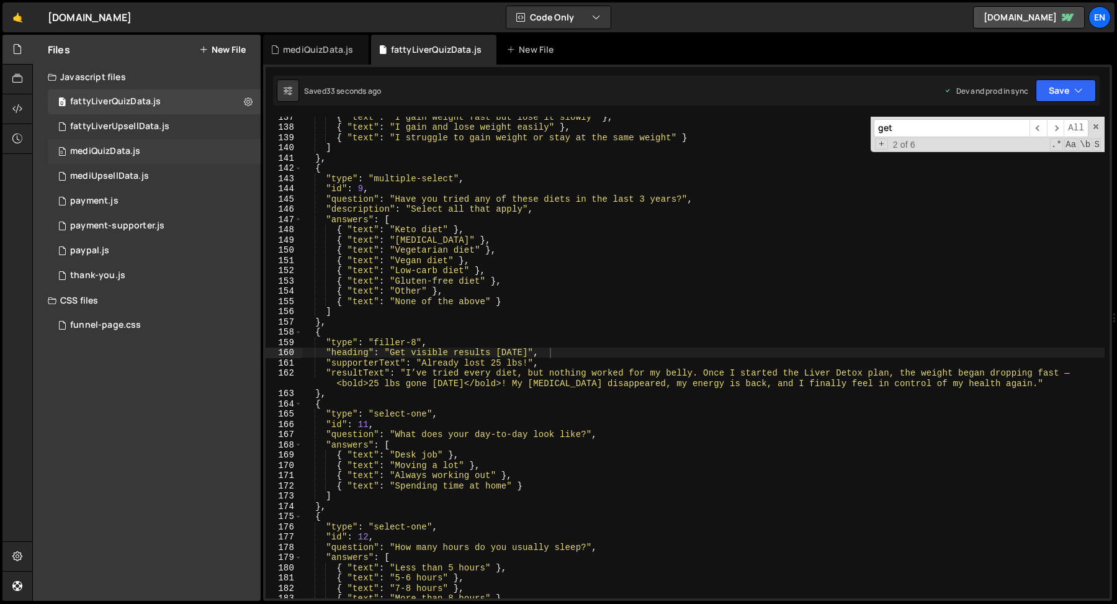
click at [106, 153] on div "mediQuizData.js" at bounding box center [105, 151] width 70 height 11
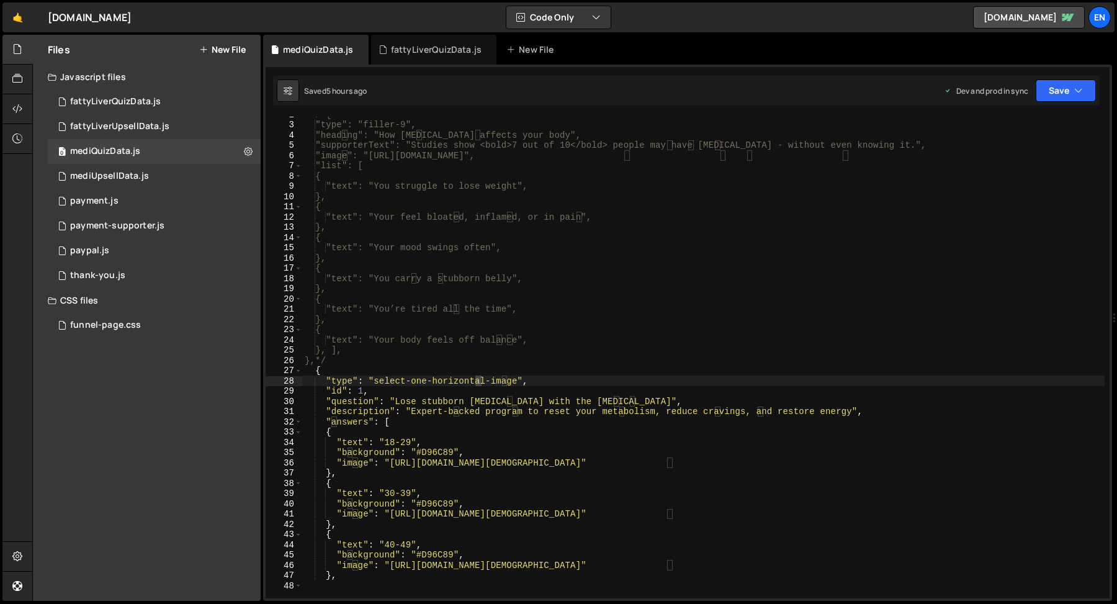
type textarea "{"
click at [415, 271] on div "/*{ "type": "filler-9", "heading": "How [MEDICAL_DATA] affects your body", "sup…" at bounding box center [703, 349] width 802 height 481
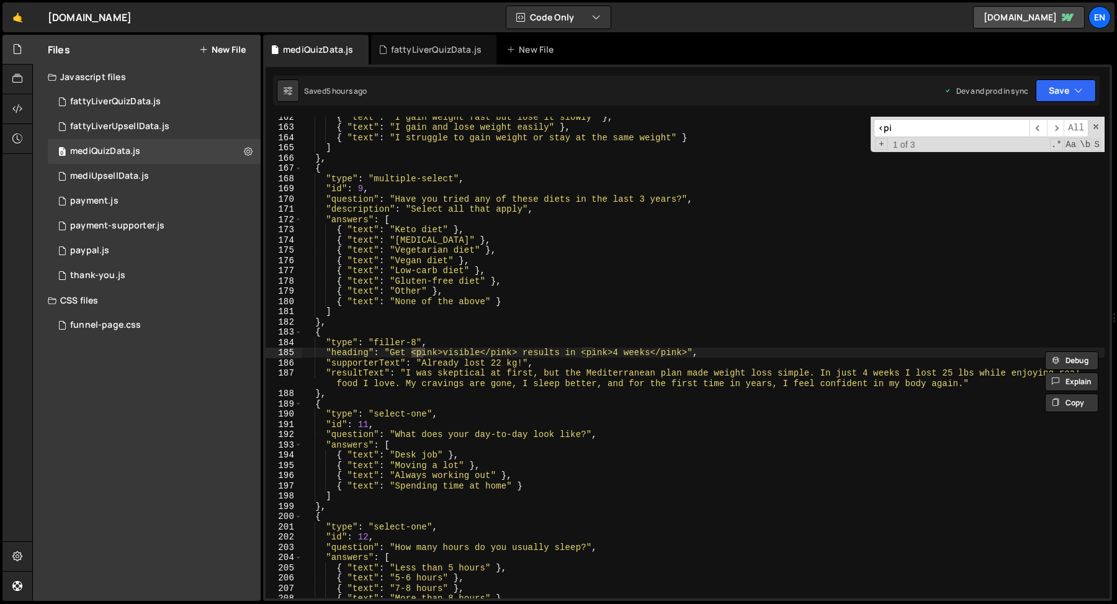
scroll to position [1653, 0]
type input "<pink>"
click at [398, 374] on div "{ "text" : "I gain weight fast but lose it slowly" } , { "text" : "I gain and l…" at bounding box center [703, 363] width 802 height 502
drag, startPoint x: 411, startPoint y: 353, endPoint x: 442, endPoint y: 353, distance: 31.0
click at [442, 353] on div "{ "text" : "I gain weight fast but lose it slowly" } , { "text" : "I gain and l…" at bounding box center [703, 363] width 802 height 502
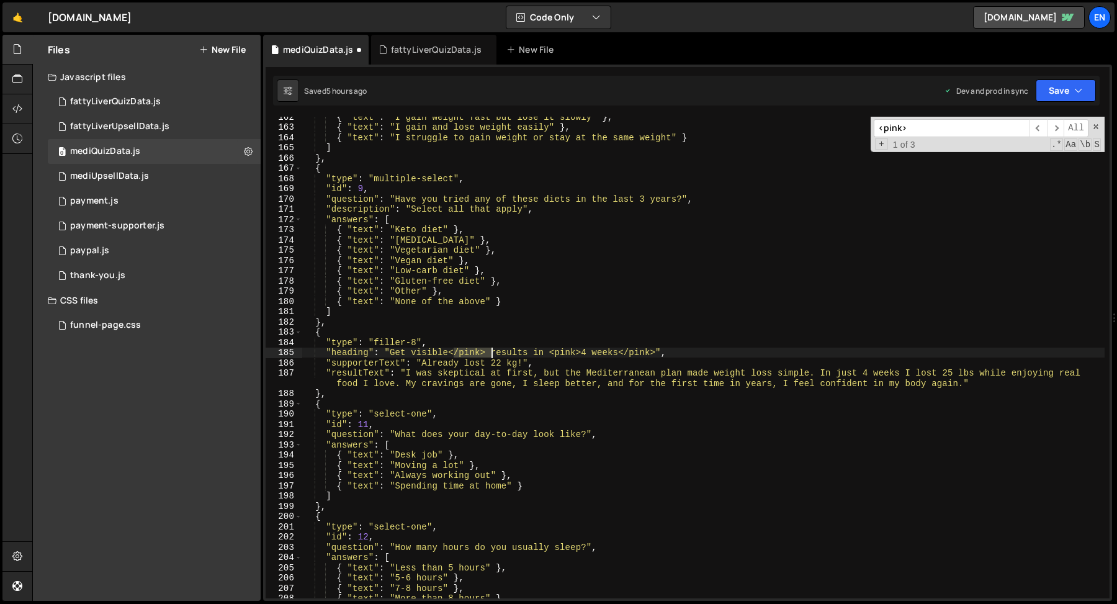
drag, startPoint x: 456, startPoint y: 352, endPoint x: 489, endPoint y: 352, distance: 33.5
click at [489, 352] on div "{ "text" : "I gain weight fast but lose it slowly" } , { "text" : "I gain and l…" at bounding box center [703, 363] width 802 height 502
drag, startPoint x: 512, startPoint y: 351, endPoint x: 542, endPoint y: 352, distance: 30.4
click at [542, 352] on div "{ "text" : "I gain weight fast but lose it slowly" } , { "text" : "I gain and l…" at bounding box center [703, 363] width 802 height 502
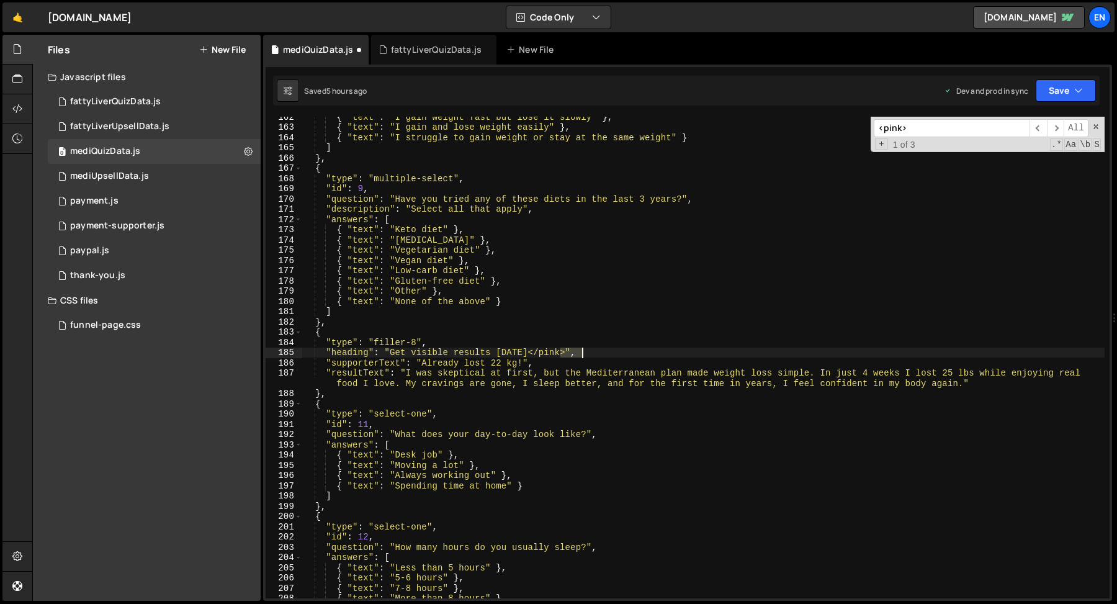
drag, startPoint x: 560, startPoint y: 353, endPoint x: 586, endPoint y: 349, distance: 26.3
click at [586, 354] on div "{ "text" : "I gain weight fast but lose it slowly" } , { "text" : "I gain and l…" at bounding box center [703, 363] width 802 height 502
type textarea ""heading": "Get visible results [DATE]","
click at [1047, 89] on button "Save" at bounding box center [1066, 90] width 60 height 22
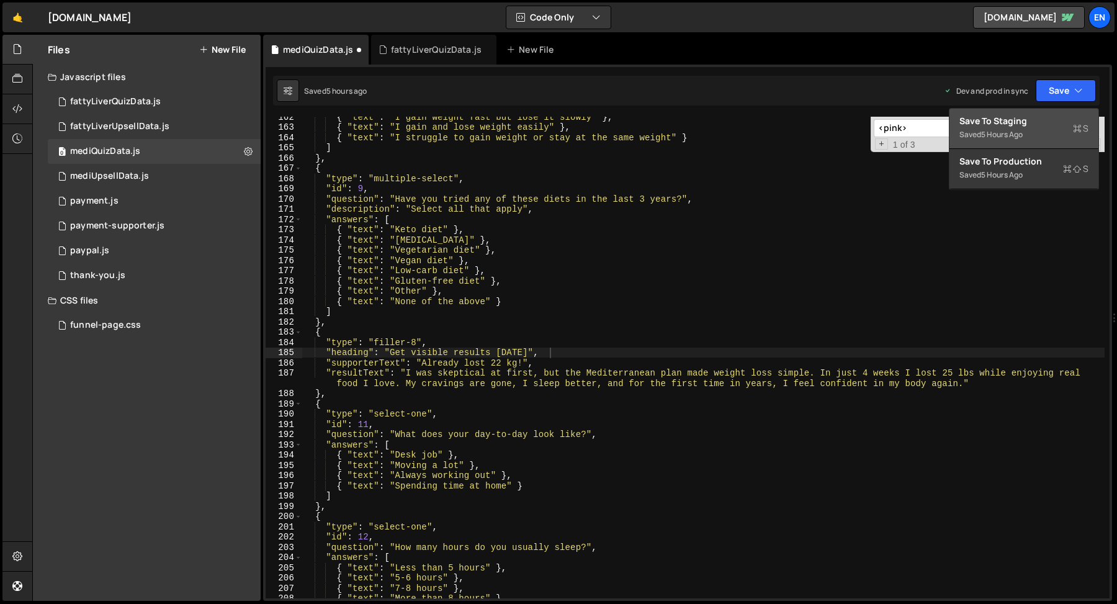
click at [1038, 116] on div "Save to Staging S" at bounding box center [1024, 121] width 129 height 12
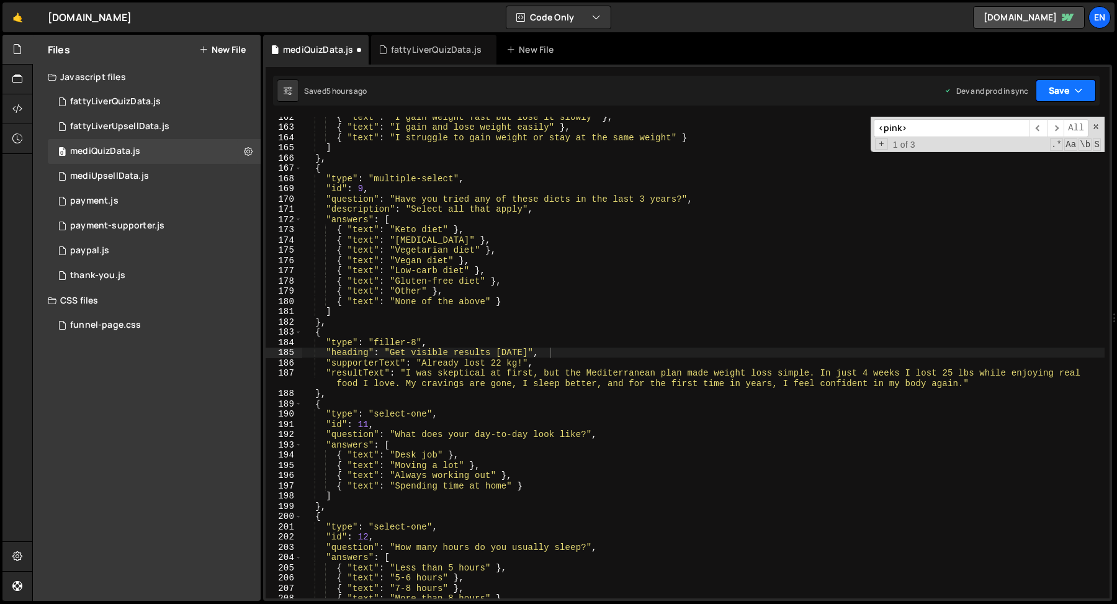
click at [1043, 94] on button "Save" at bounding box center [1066, 90] width 60 height 22
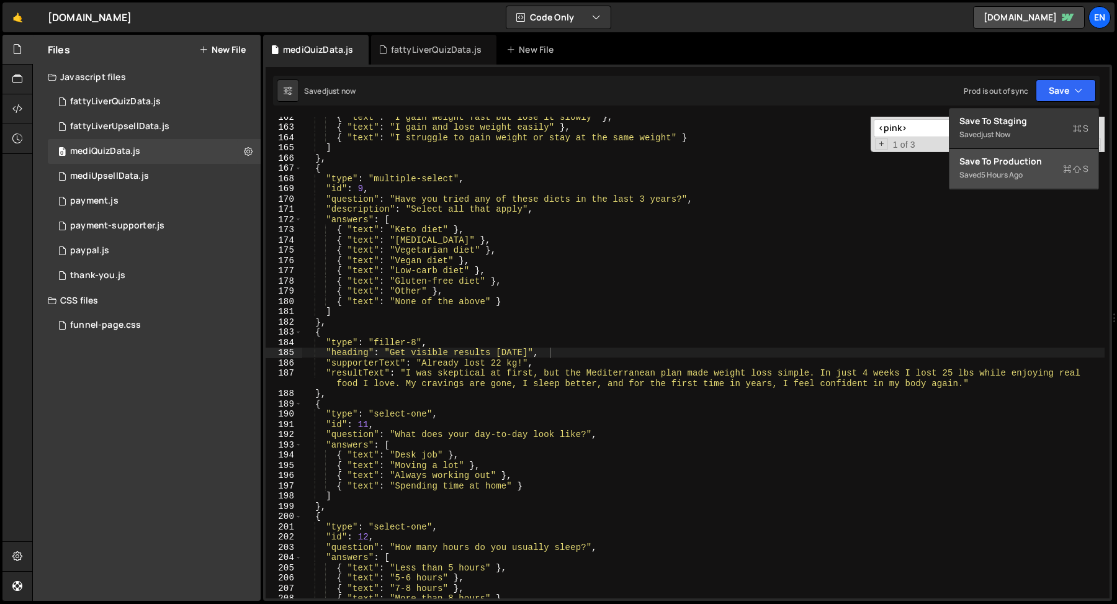
click at [1017, 164] on div "Save to Production S" at bounding box center [1024, 161] width 129 height 12
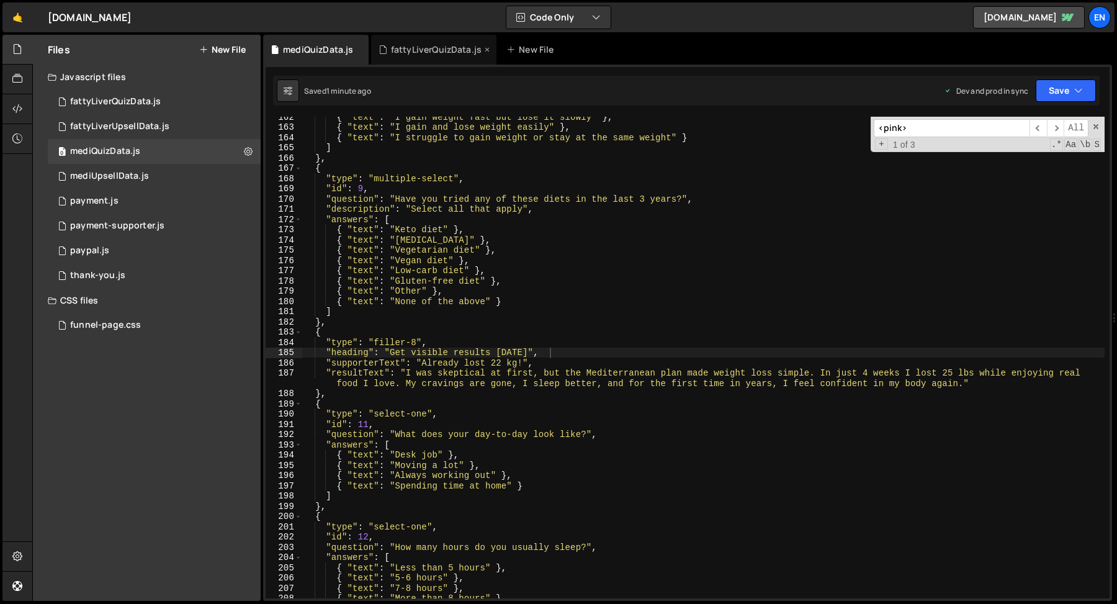
click at [394, 43] on div "fattyLiverQuizData.js" at bounding box center [434, 50] width 126 height 30
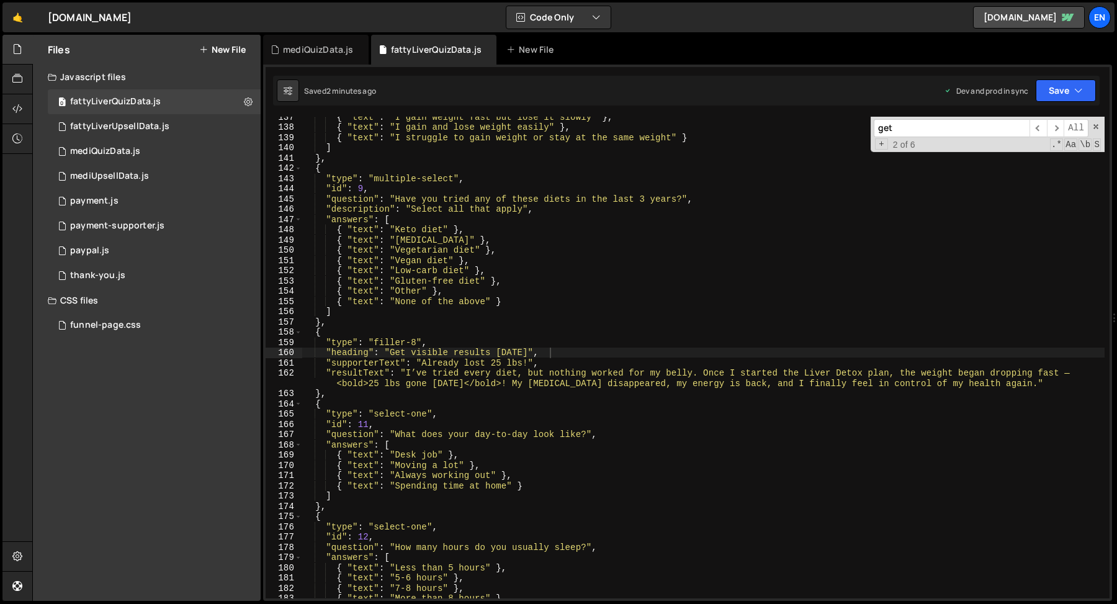
type textarea "{"
click at [415, 169] on div "{ "text" : "I gain weight fast but lose it slowly" } , { "text" : "I gain and l…" at bounding box center [703, 363] width 802 height 502
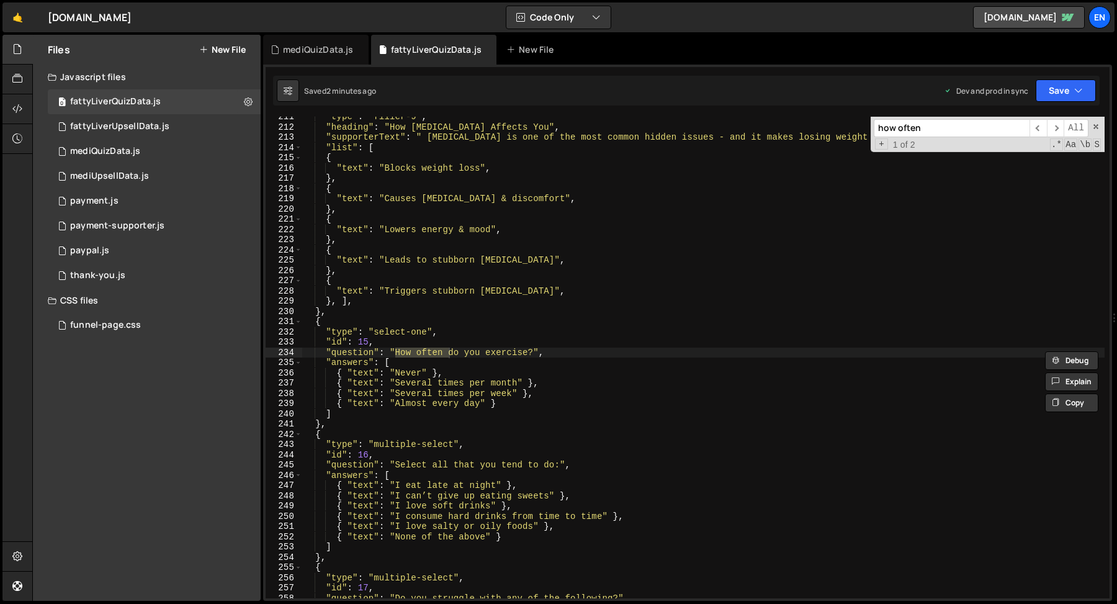
scroll to position [2545, 0]
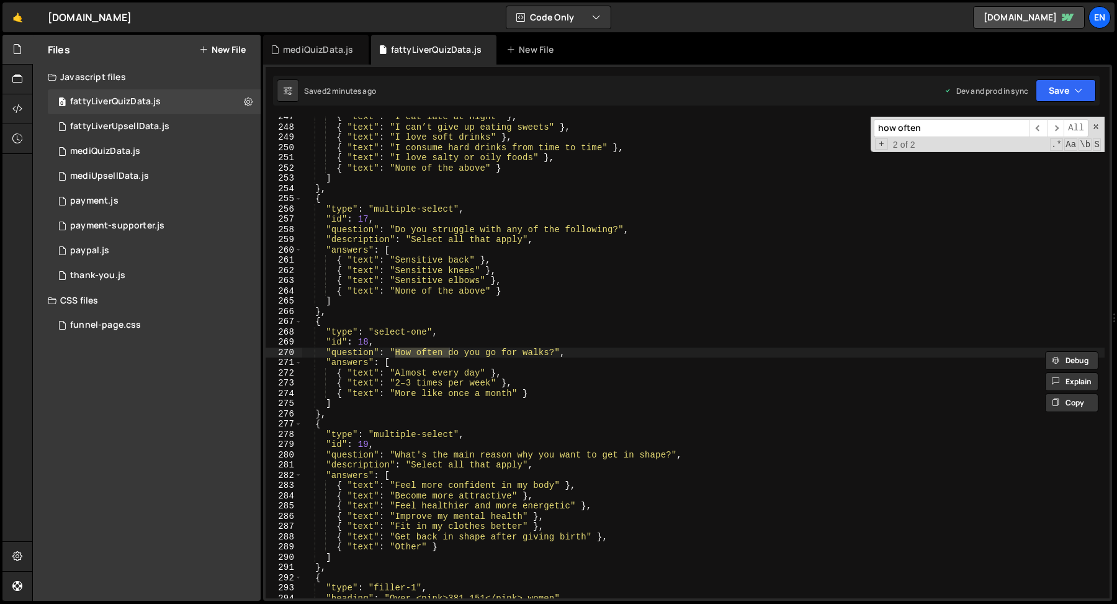
type input "how often"
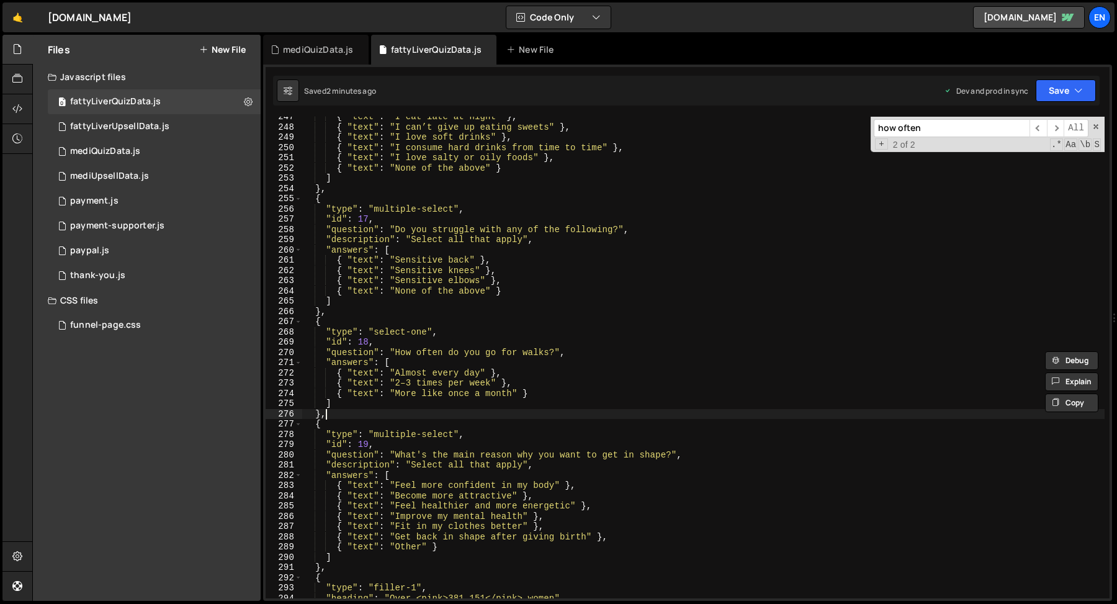
click at [328, 416] on div "{ "text" : "I eat late at night" } , { "text" : "I can’t give up eating sweets"…" at bounding box center [703, 363] width 802 height 502
click at [333, 313] on div "{ "text" : "I eat late at night" } , { "text" : "I can’t give up eating sweets"…" at bounding box center [703, 363] width 802 height 502
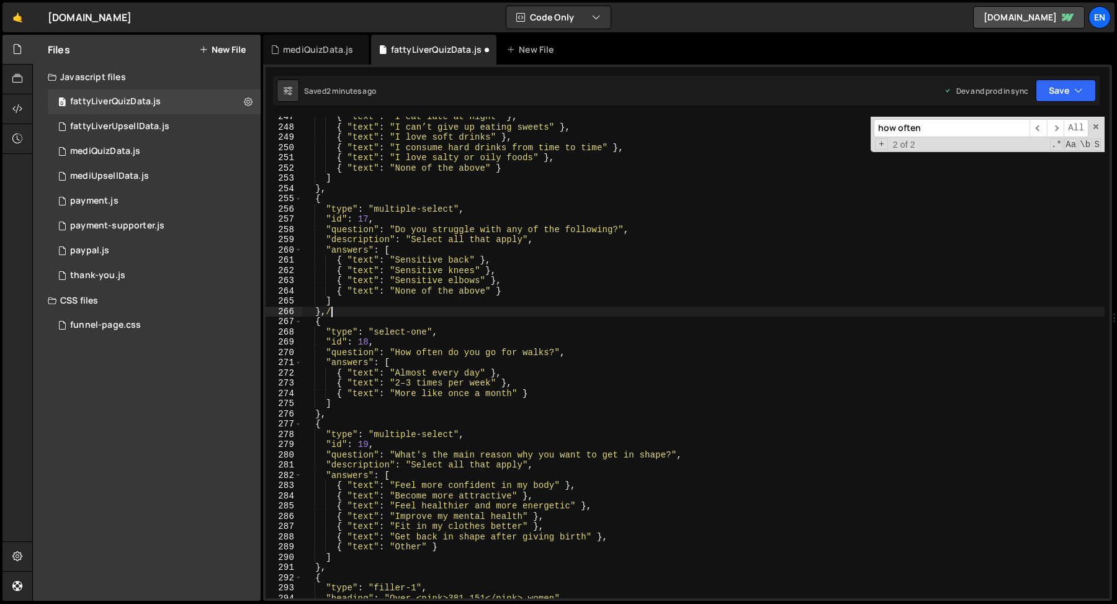
scroll to position [0, 1]
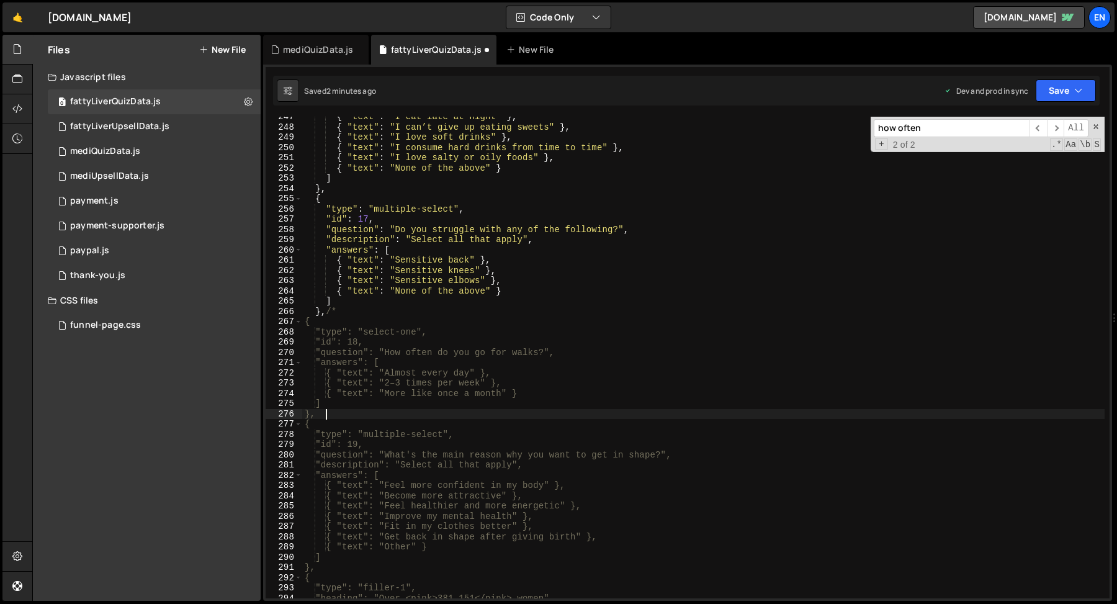
click at [364, 414] on div "{ "text" : "I eat late at night" } , { "text" : "I can’t give up eating sweets"…" at bounding box center [703, 363] width 802 height 502
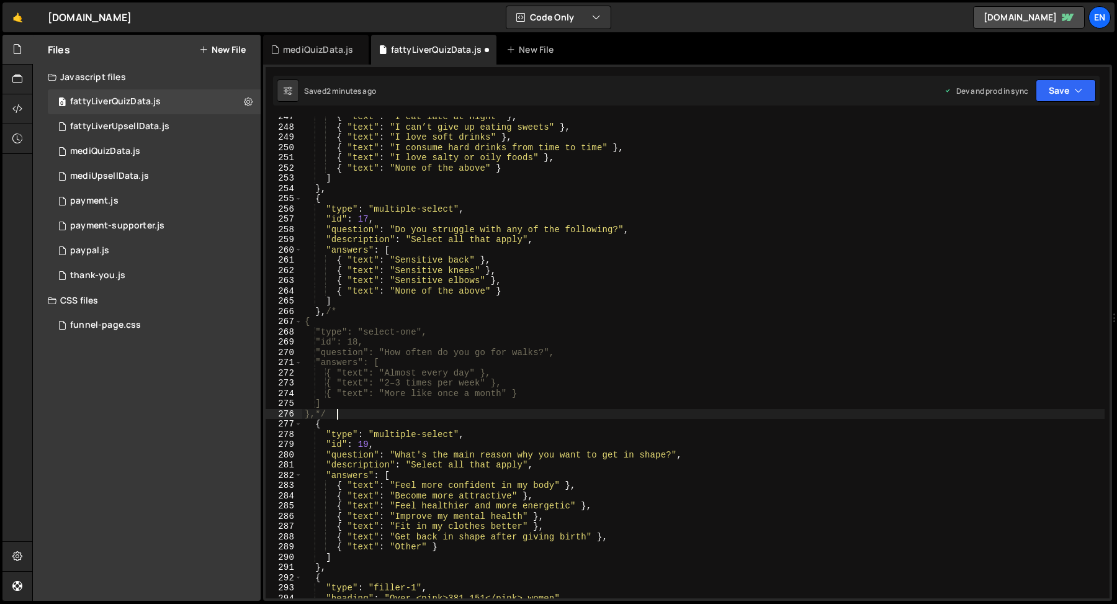
type textarea "},*/"
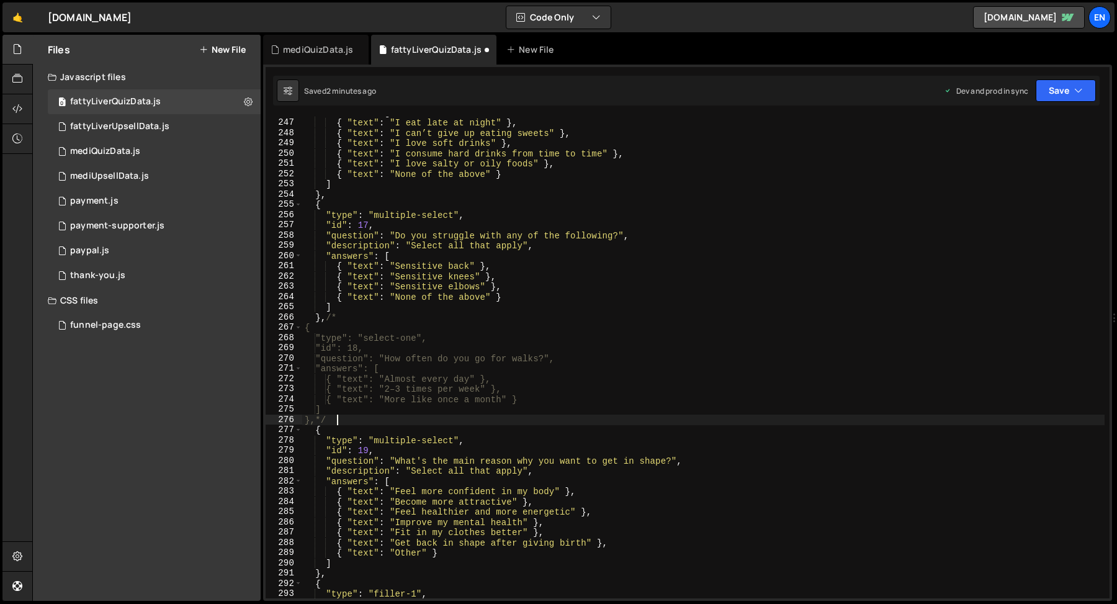
scroll to position [2539, 0]
click at [1082, 85] on icon "button" at bounding box center [1078, 90] width 9 height 12
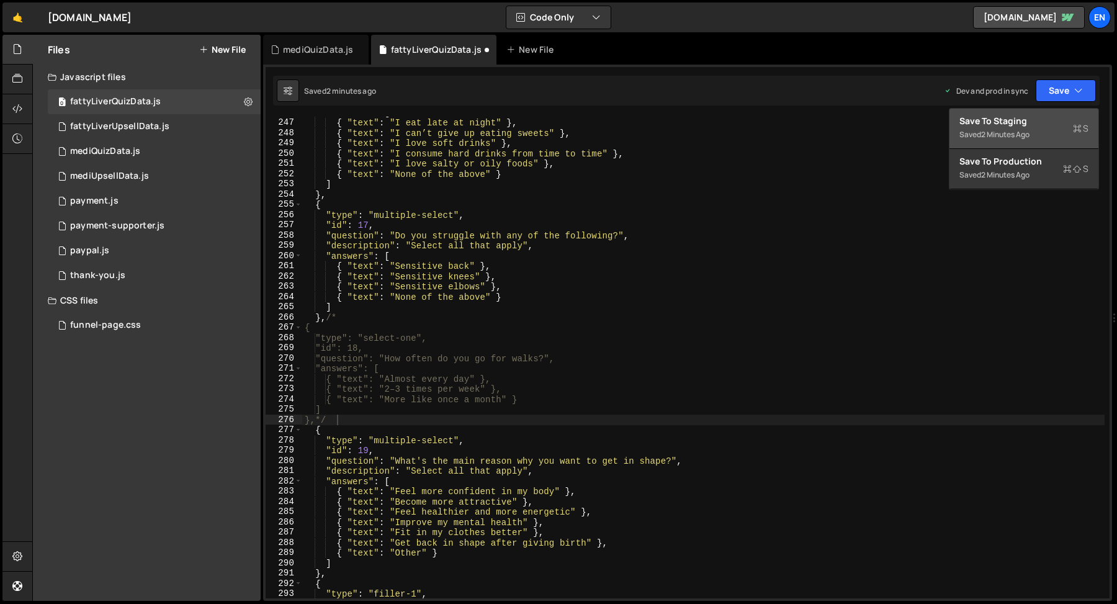
click at [1022, 134] on div "2 minutes ago" at bounding box center [1005, 134] width 48 height 11
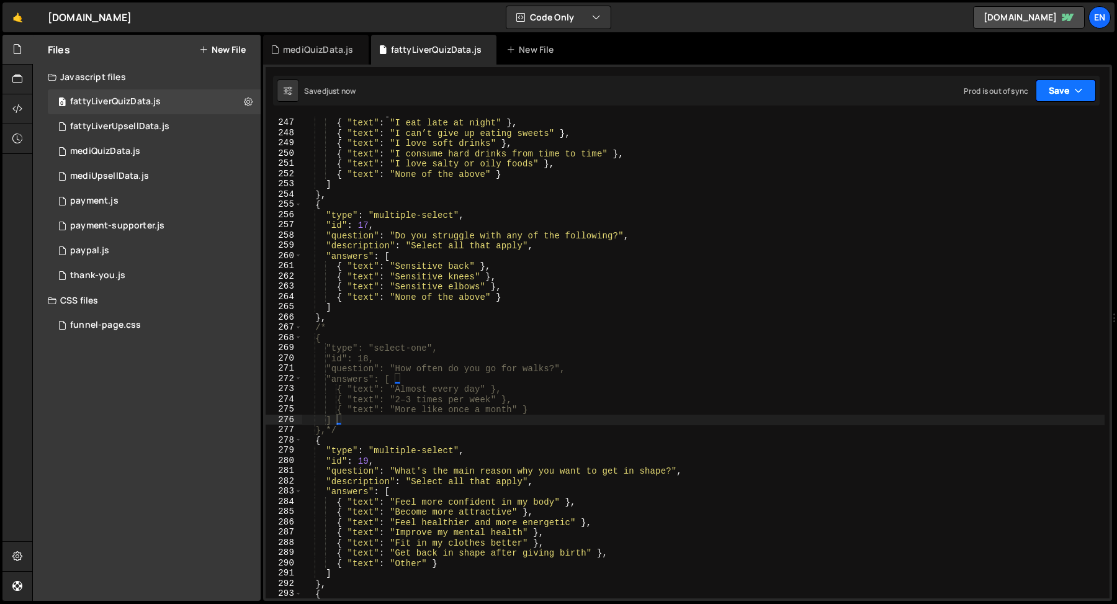
click at [1049, 94] on button "Save" at bounding box center [1066, 90] width 60 height 22
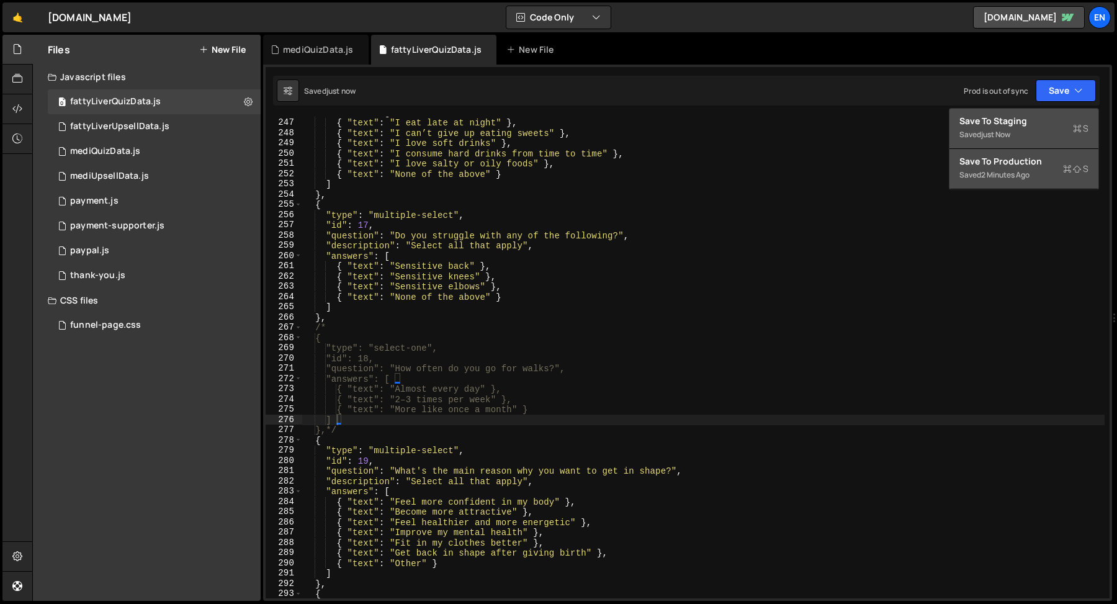
click at [1000, 175] on div "2 minutes ago" at bounding box center [1005, 174] width 48 height 11
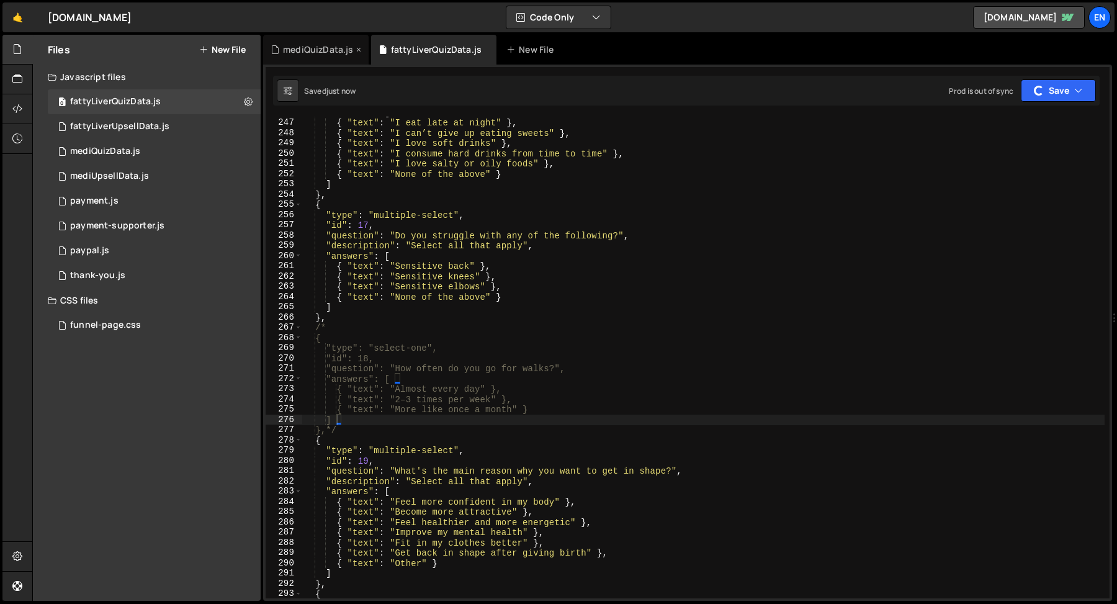
click at [315, 49] on div "mediQuizData.js" at bounding box center [318, 49] width 70 height 12
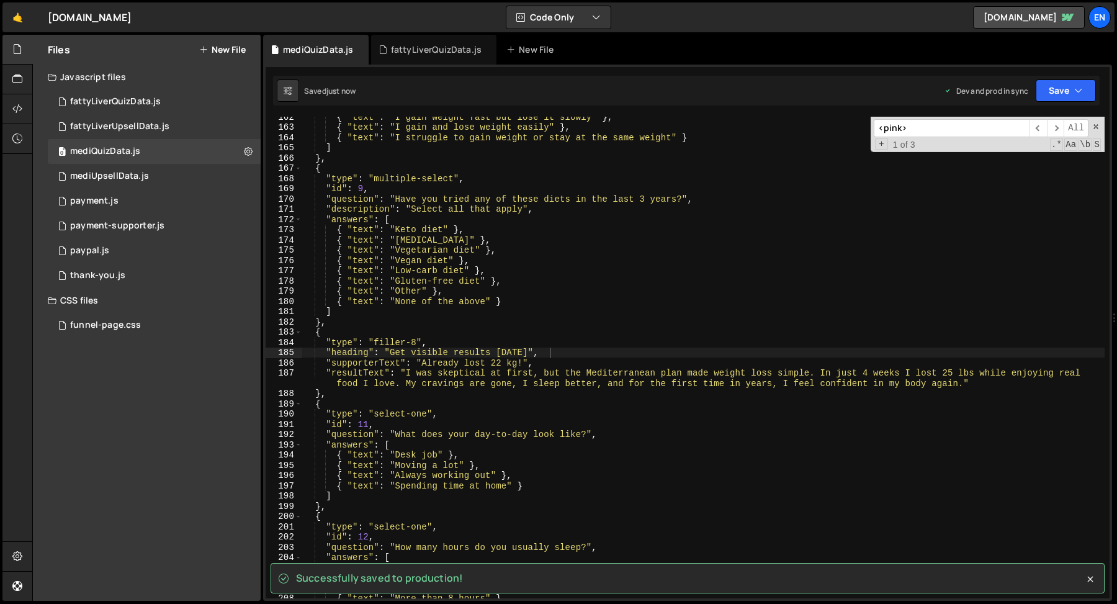
type textarea "{ "text": "Vegetarian diet" },"
click at [429, 249] on div "{ "text" : "I gain weight fast but lose it slowly" } , { "text" : "I gain and l…" at bounding box center [703, 363] width 802 height 502
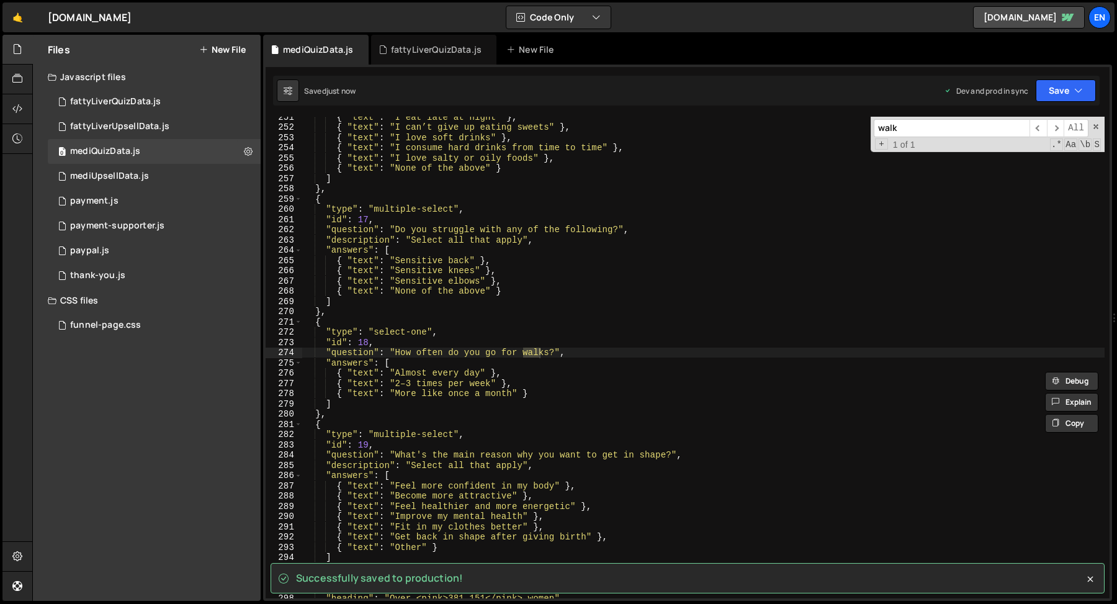
scroll to position [2575, 0]
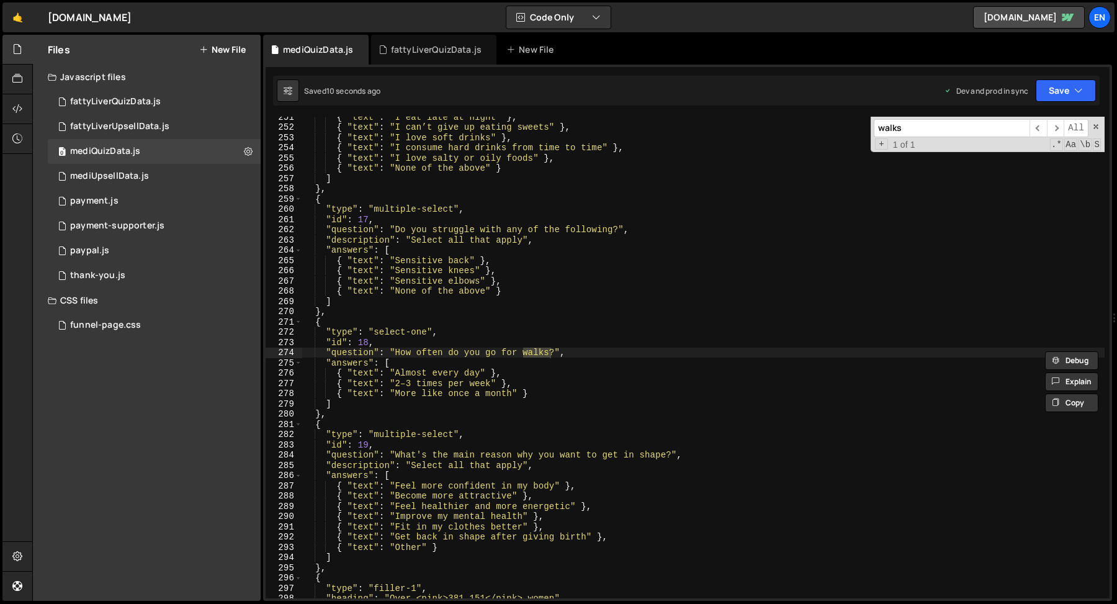
type input "walks"
type textarea "},"
click at [351, 310] on div "{ "text" : "I eat late at night" } , { "text" : "I can’t give up eating sweets"…" at bounding box center [703, 363] width 802 height 502
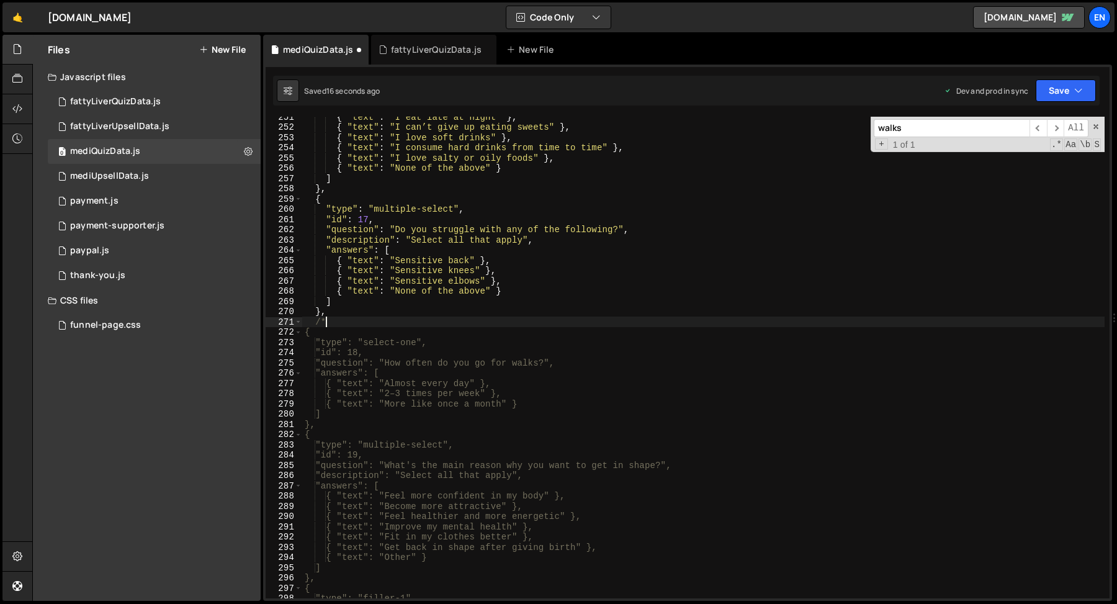
click at [343, 428] on div "{ "text" : "I eat late at night" } , { "text" : "I can’t give up eating sweets"…" at bounding box center [703, 363] width 802 height 502
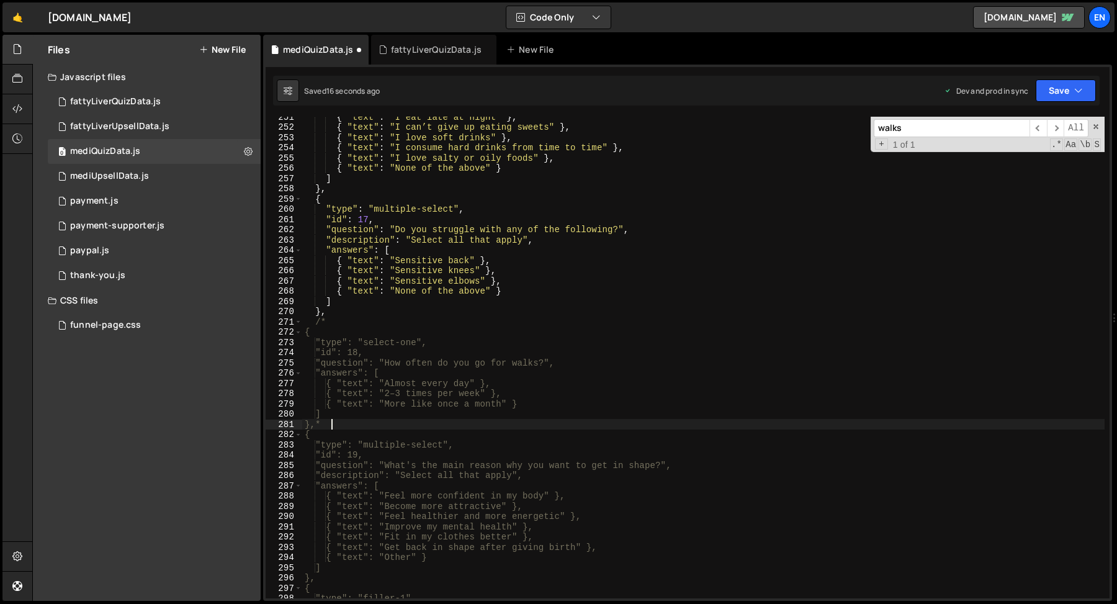
type textarea "},*/"
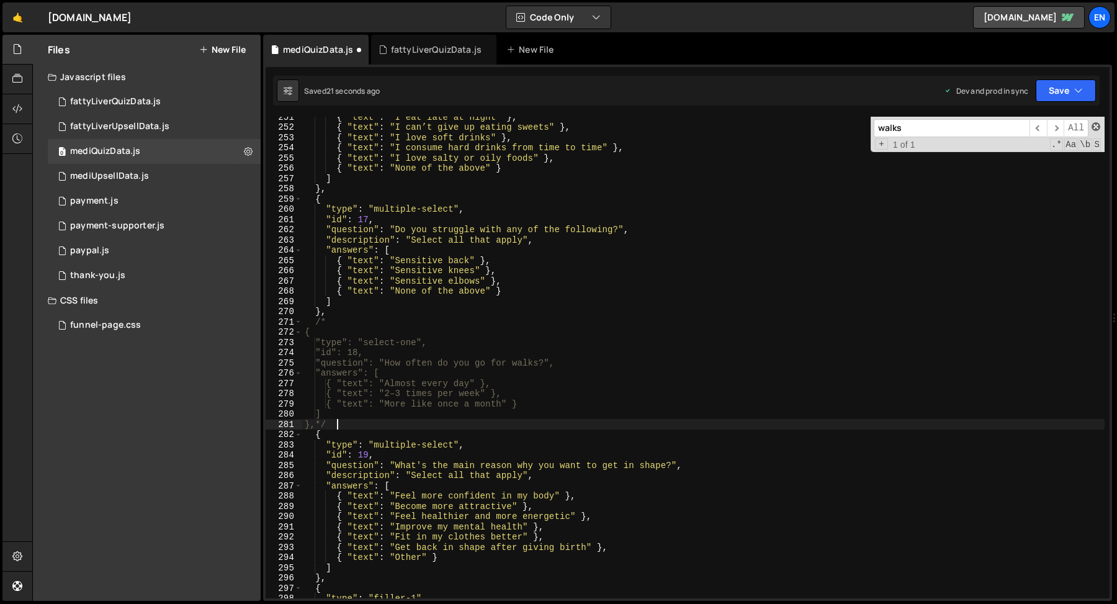
click at [1097, 124] on span at bounding box center [1096, 126] width 9 height 9
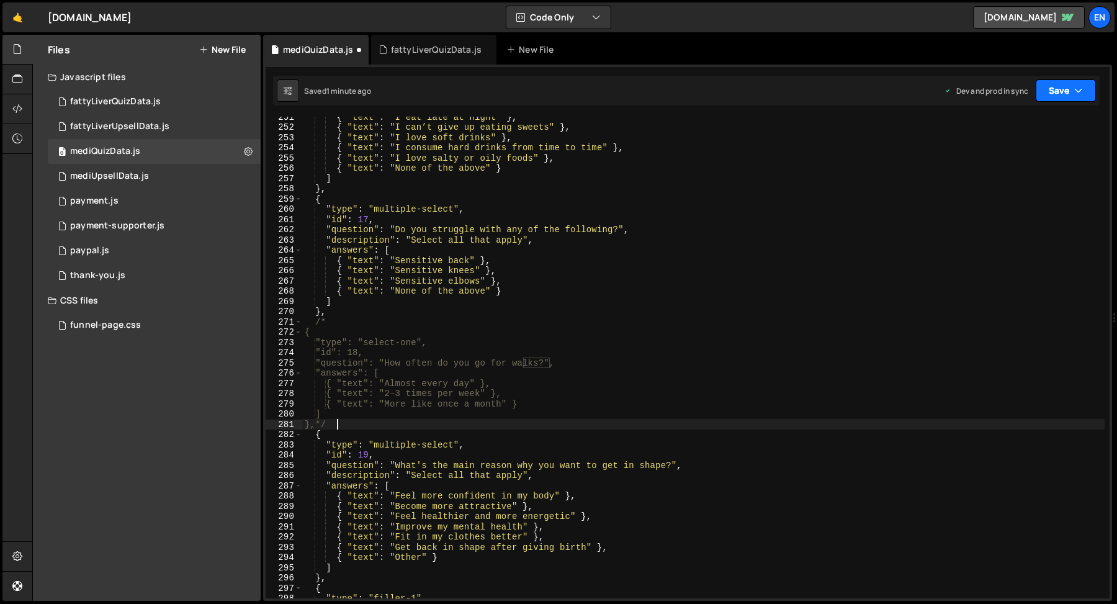
click at [1058, 90] on button "Save" at bounding box center [1066, 90] width 60 height 22
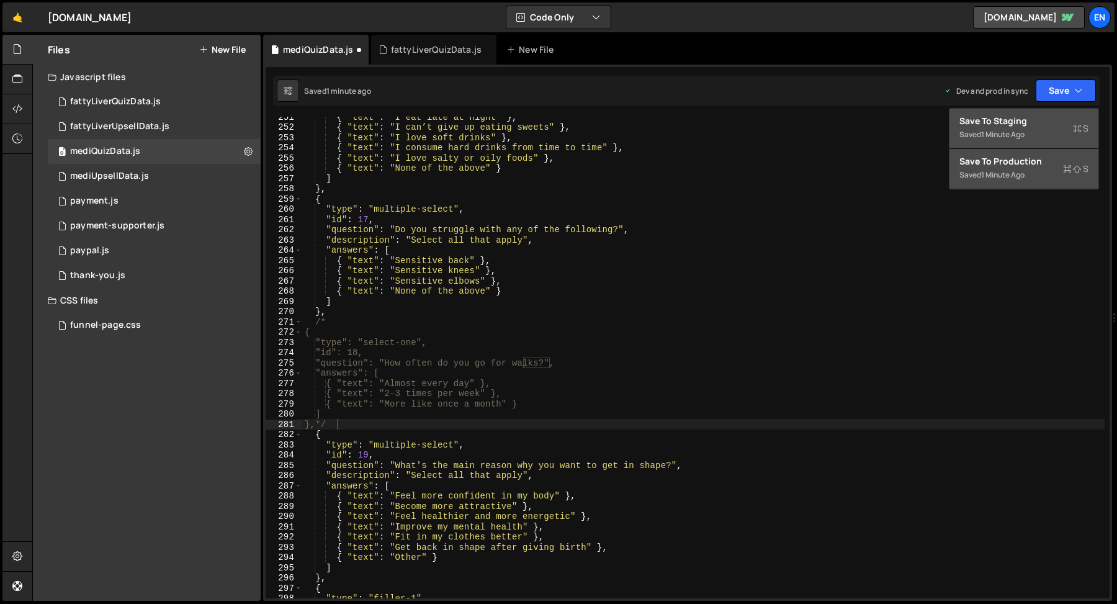
click at [1037, 127] on div "Saved 1 minute ago" at bounding box center [1024, 134] width 129 height 15
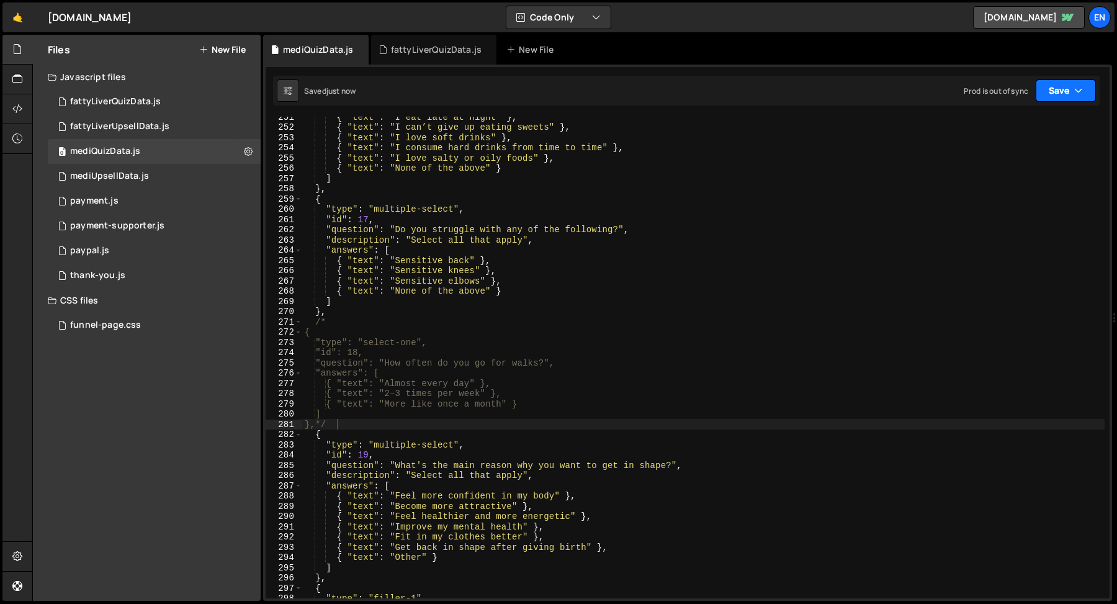
click at [1058, 99] on button "Save" at bounding box center [1066, 90] width 60 height 22
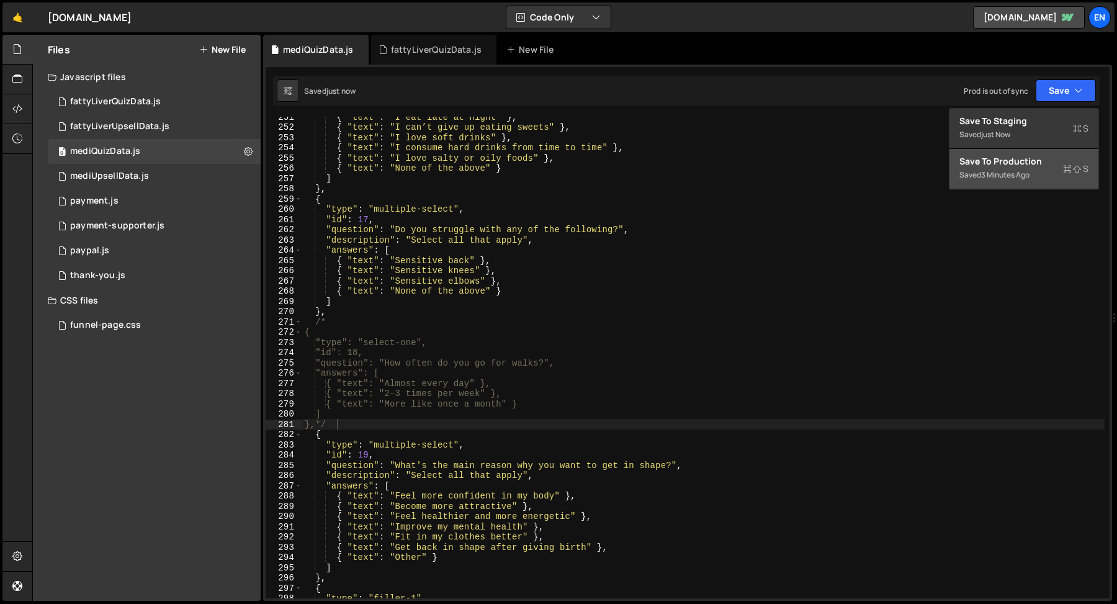
click at [1016, 176] on div "3 minutes ago" at bounding box center [1005, 174] width 48 height 11
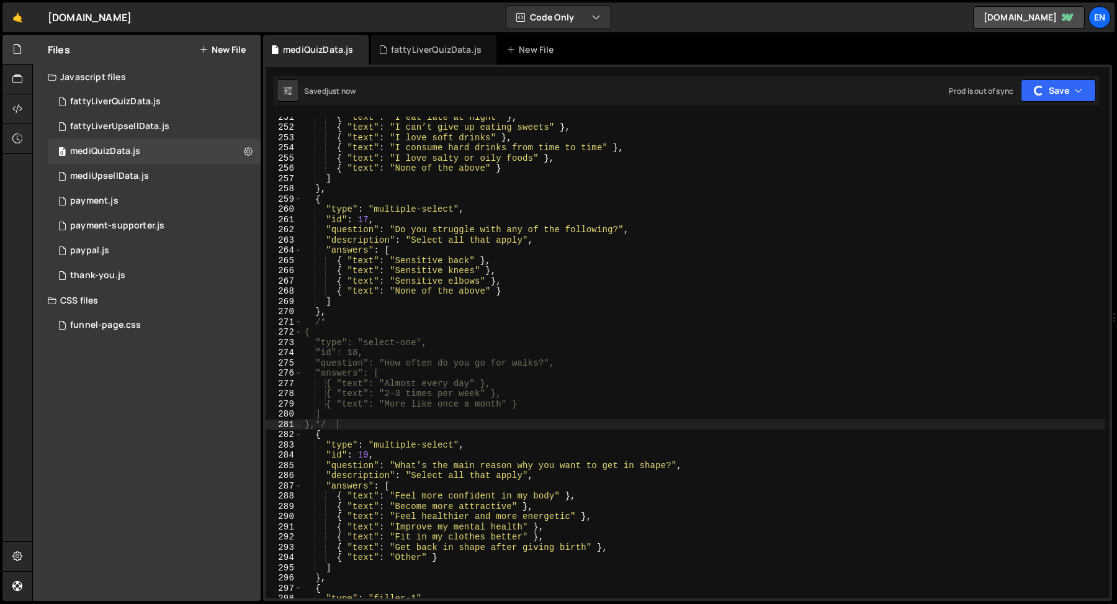
type textarea "},"
click at [778, 184] on div "{ "text" : "I eat late at night" } , { "text" : "I can’t give up eating sweets"…" at bounding box center [703, 363] width 802 height 502
